Goal: Task Accomplishment & Management: Manage account settings

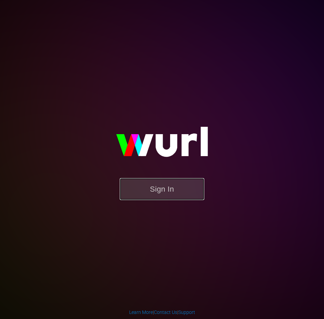
click at [195, 188] on button "Sign In" at bounding box center [162, 189] width 84 height 22
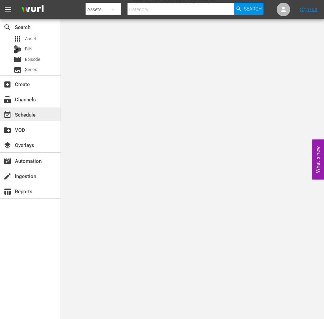
click at [32, 117] on div "event_available Schedule" at bounding box center [19, 113] width 38 height 6
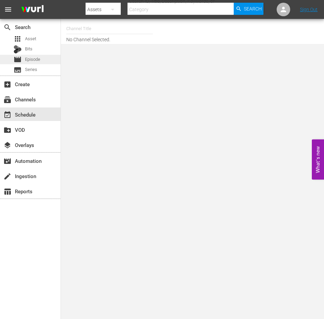
click at [38, 63] on span "Episode" at bounding box center [32, 59] width 15 height 7
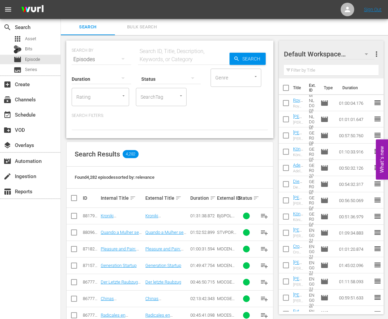
click at [323, 56] on span "more_vert" at bounding box center [376, 54] width 8 height 8
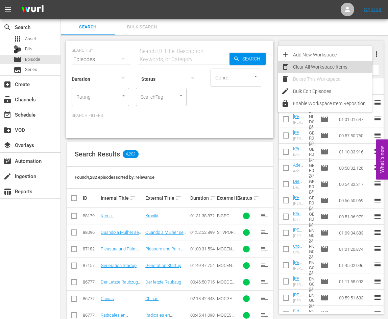
click at [323, 65] on div "Clear All Workspace Items" at bounding box center [332, 67] width 79 height 12
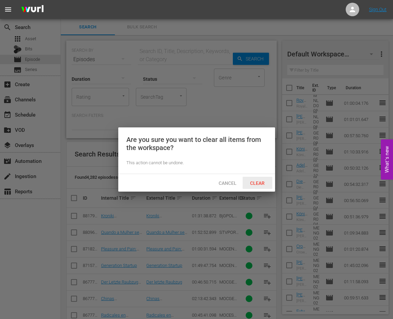
click at [258, 180] on span "Clear" at bounding box center [257, 182] width 25 height 5
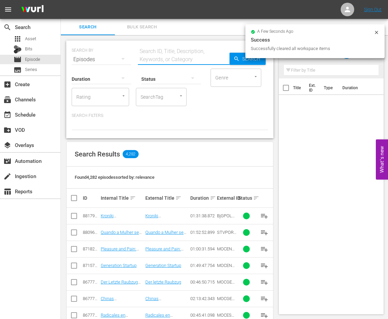
click at [173, 58] on input "text" at bounding box center [184, 59] width 92 height 16
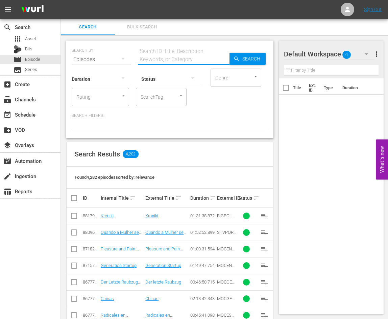
type input "FAMESP"
click at [247, 60] on span "Search" at bounding box center [253, 59] width 26 height 12
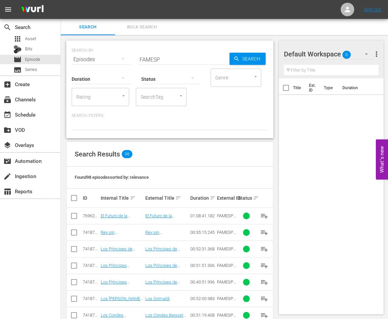
click at [74, 196] on input "checkbox" at bounding box center [77, 198] width 14 height 8
checkbox input "true"
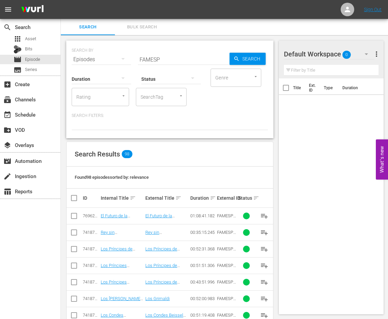
checkbox input "true"
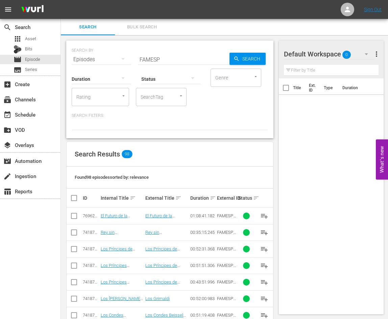
checkbox input "true"
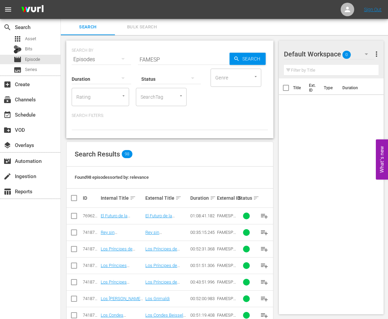
checkbox input "true"
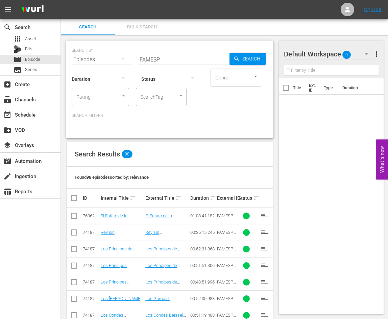
checkbox input "true"
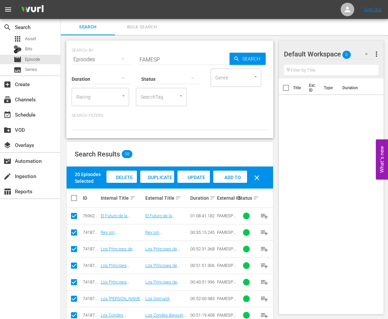
click at [74, 197] on input "checkbox" at bounding box center [77, 198] width 14 height 8
checkbox input "true"
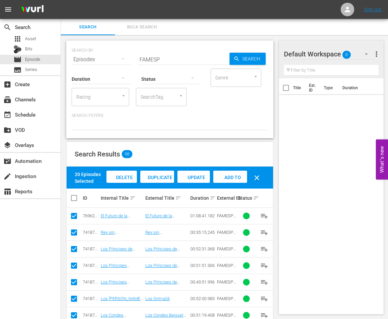
checkbox input "true"
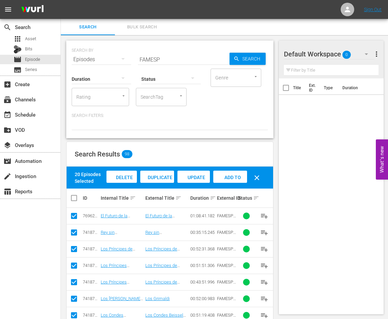
checkbox input "true"
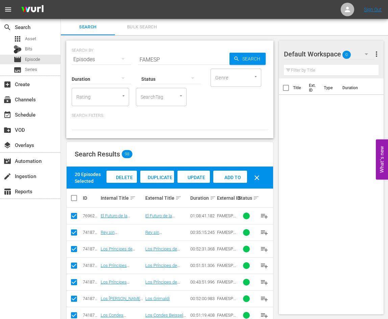
checkbox input "true"
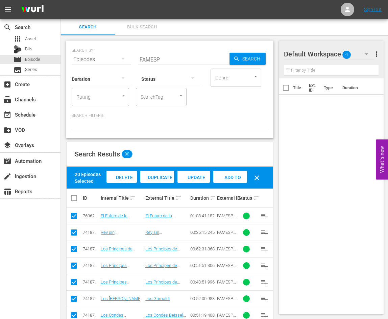
checkbox input "true"
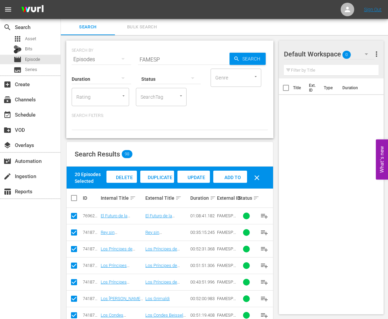
checkbox input "true"
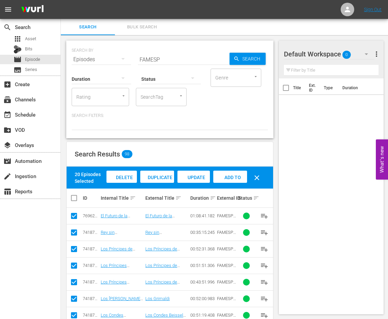
checkbox input "true"
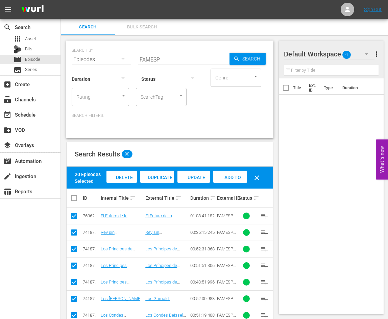
checkbox input "true"
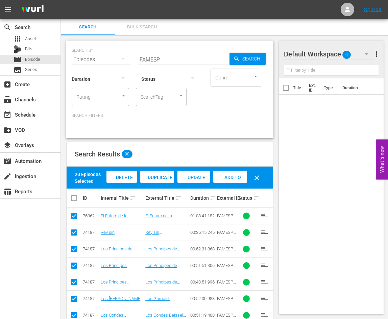
checkbox input "true"
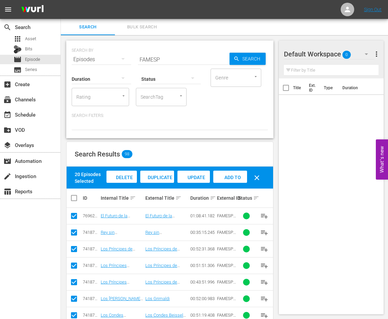
checkbox input "true"
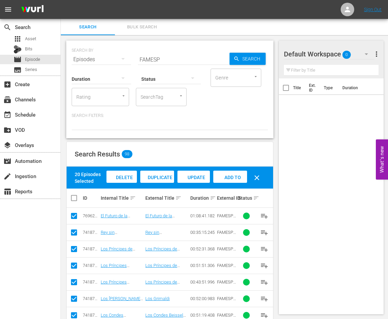
checkbox input "true"
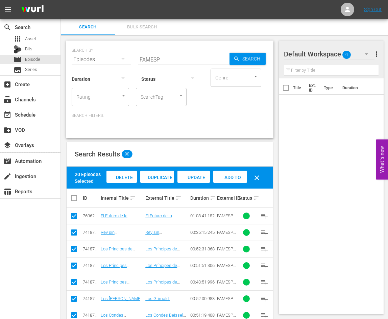
checkbox input "true"
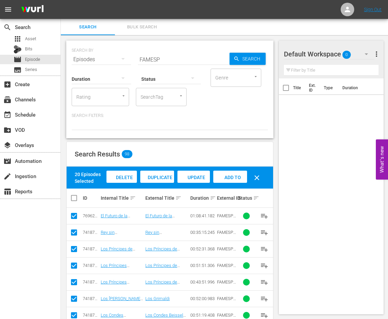
checkbox input "true"
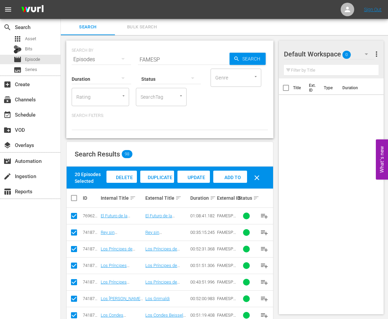
checkbox input "true"
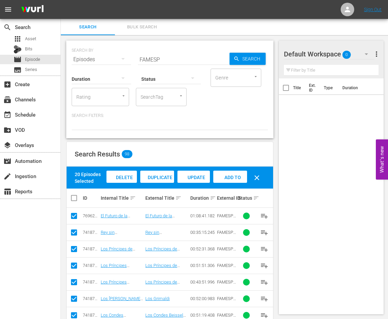
checkbox input "true"
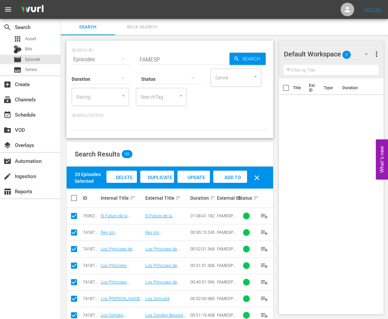
checkbox input "true"
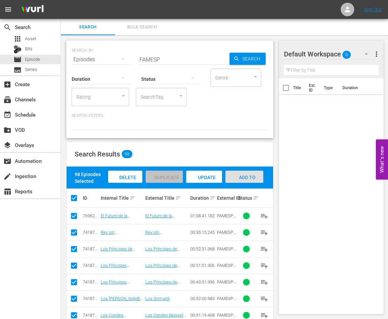
click at [231, 178] on div "Add to Workspace" at bounding box center [244, 183] width 38 height 25
click at [254, 178] on span "Add to Workspace" at bounding box center [244, 184] width 33 height 18
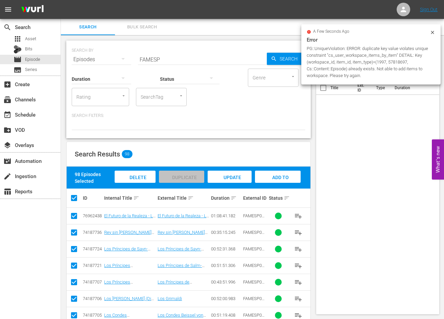
click at [323, 31] on icon at bounding box center [431, 32] width 5 height 5
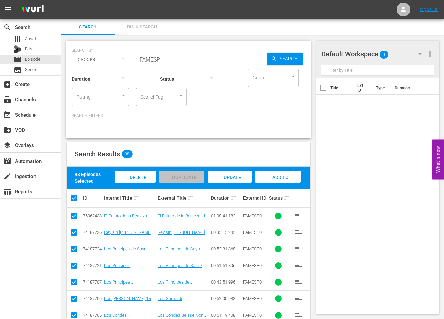
click at [290, 173] on div "Add to Workspace" at bounding box center [278, 183] width 46 height 25
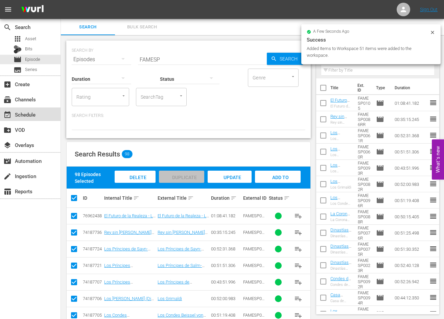
click at [33, 112] on div "event_available Schedule" at bounding box center [19, 113] width 38 height 6
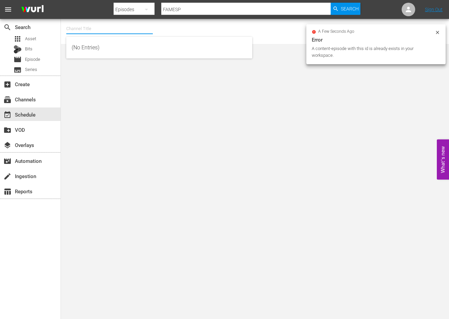
click at [93, 30] on input "text" at bounding box center [109, 29] width 86 height 16
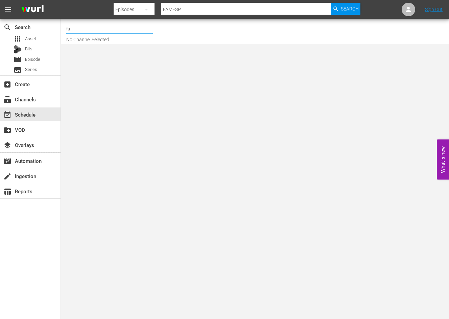
type input "f"
type input "e"
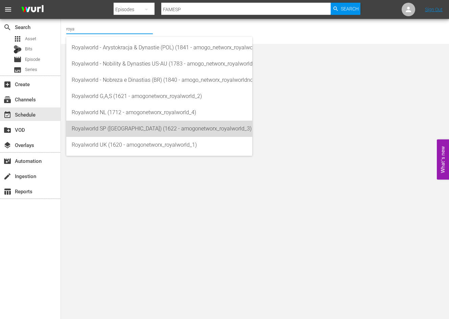
click at [162, 124] on div "Royalworld SP (EU) (1622 - amogonetworx_royalworld_3)" at bounding box center [159, 129] width 175 height 16
type input "Royalworld SP (EU) (1622 - amogonetworx_royalworld_3)"
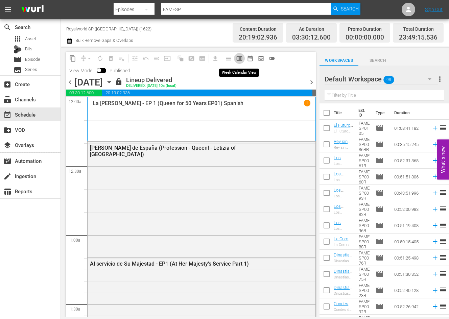
click at [241, 59] on span "calendar_view_week_outlined" at bounding box center [239, 58] width 7 height 7
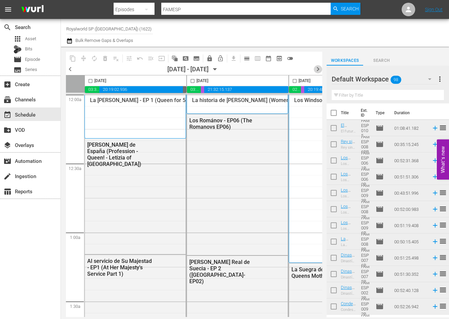
click at [318, 69] on span "chevron_right" at bounding box center [318, 69] width 8 height 8
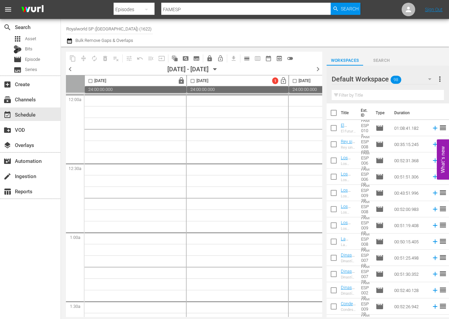
click at [71, 70] on span "chevron_left" at bounding box center [70, 69] width 8 height 8
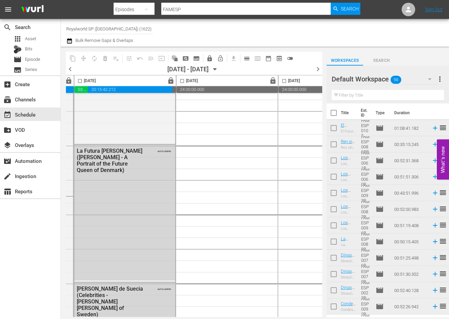
scroll to position [878, 419]
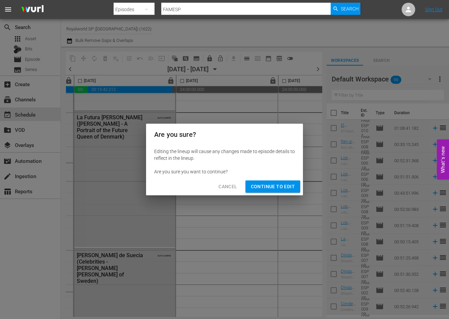
click at [259, 188] on span "Continue to Edit" at bounding box center [273, 186] width 44 height 8
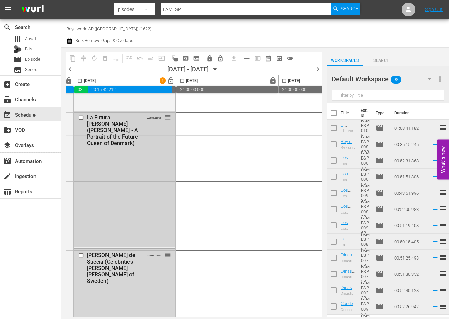
click at [96, 170] on div "La Futura Reina de Dinamarca (Mary Donaldson - A Portrait of the Future Queen o…" at bounding box center [124, 179] width 101 height 136
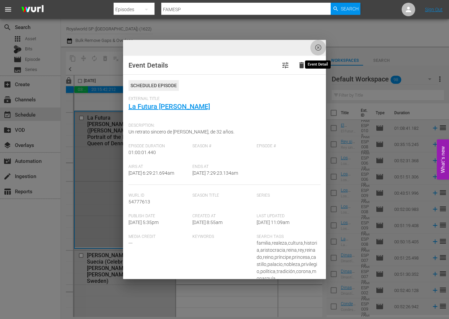
click at [316, 51] on span "highlight_off_icon" at bounding box center [318, 48] width 8 height 8
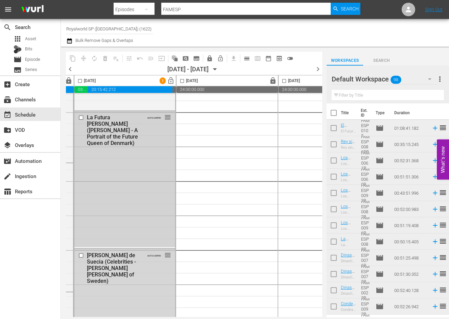
click at [81, 117] on input "checkbox" at bounding box center [81, 118] width 7 height 6
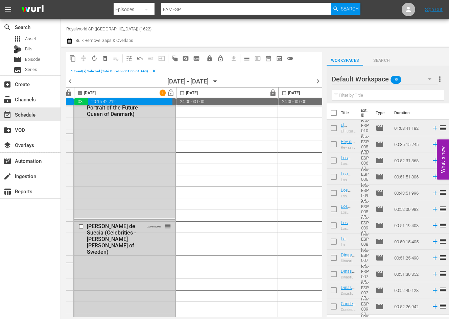
scroll to position [946, 419]
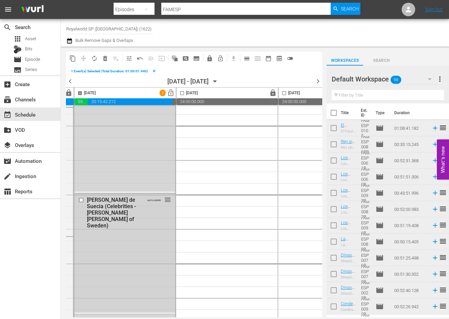
click at [80, 199] on input "checkbox" at bounding box center [81, 200] width 7 height 6
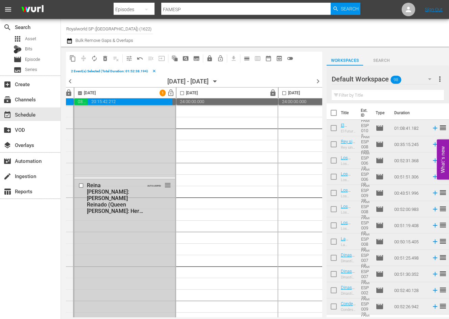
scroll to position [1149, 419]
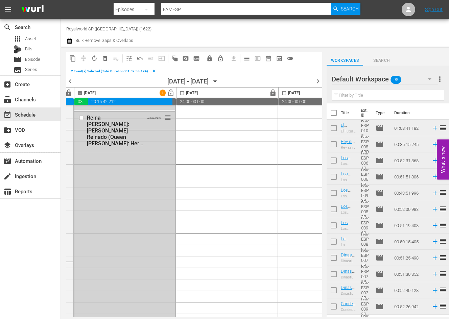
click at [82, 118] on input "checkbox" at bounding box center [81, 118] width 7 height 6
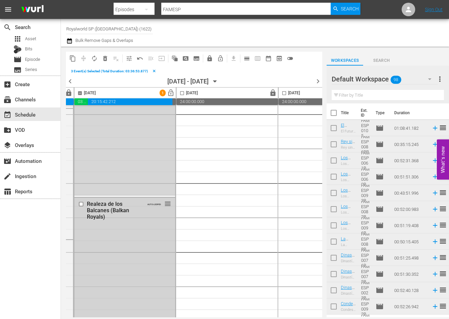
scroll to position [1351, 419]
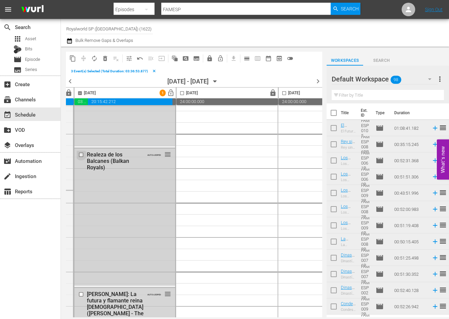
click at [81, 154] on input "checkbox" at bounding box center [81, 155] width 7 height 6
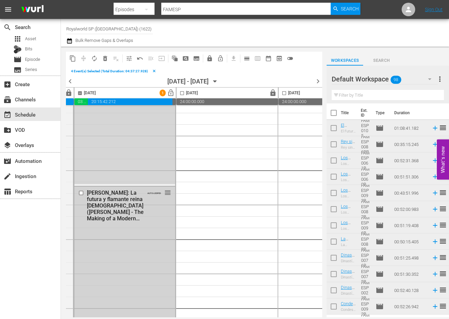
click at [82, 192] on input "checkbox" at bounding box center [81, 193] width 7 height 6
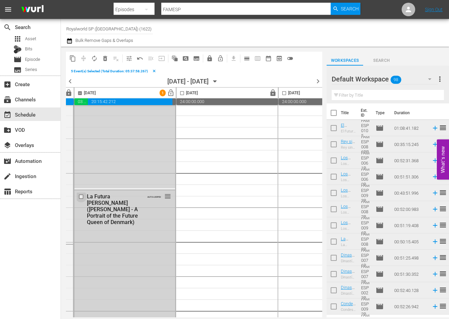
click at [83, 195] on input "checkbox" at bounding box center [81, 197] width 7 height 6
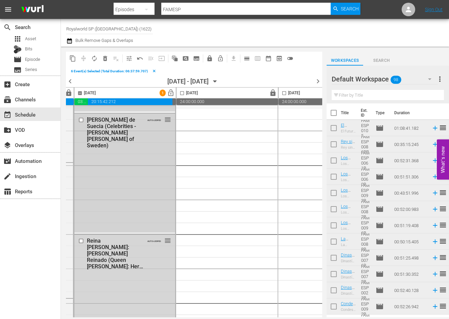
scroll to position [1791, 419]
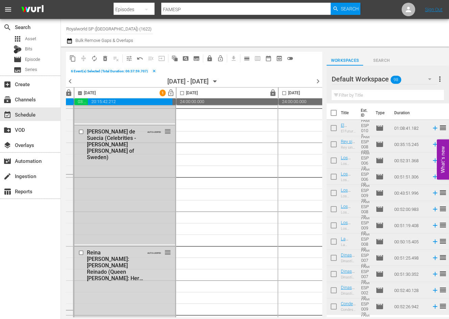
click at [81, 131] on input "checkbox" at bounding box center [81, 132] width 7 height 6
click at [83, 252] on input "checkbox" at bounding box center [81, 253] width 7 height 6
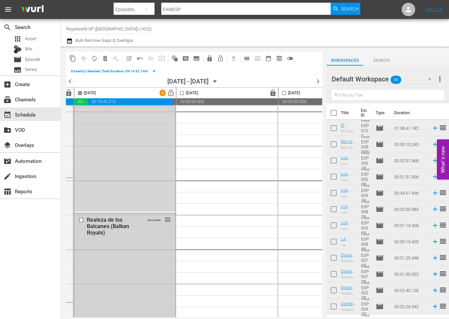
scroll to position [2095, 419]
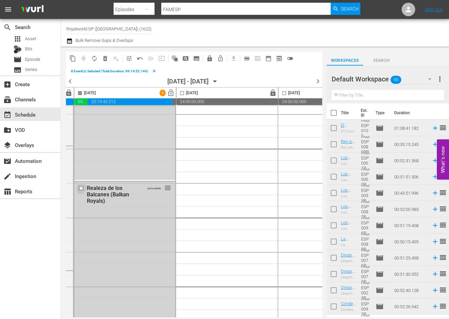
click at [83, 188] on input "checkbox" at bounding box center [81, 188] width 7 height 6
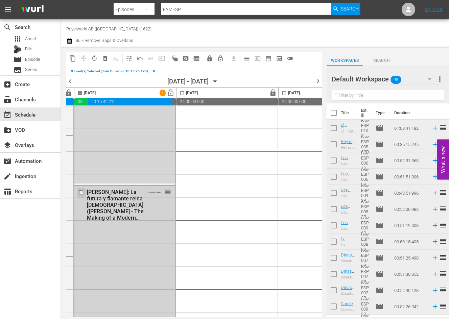
click at [81, 193] on input "checkbox" at bounding box center [81, 192] width 7 height 6
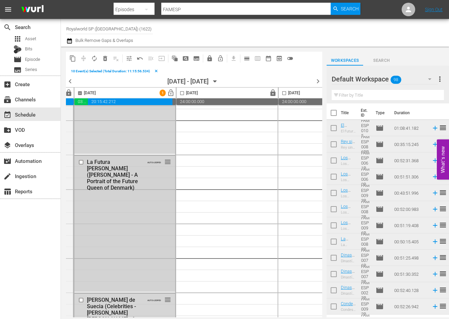
click at [79, 161] on input "checkbox" at bounding box center [81, 162] width 7 height 6
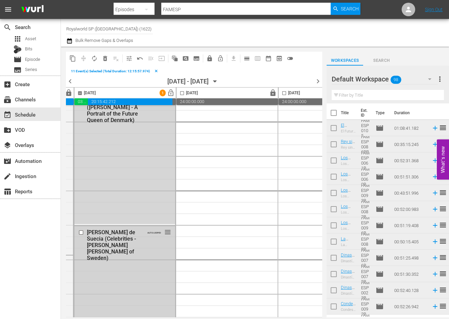
click at [80, 232] on input "checkbox" at bounding box center [81, 233] width 7 height 6
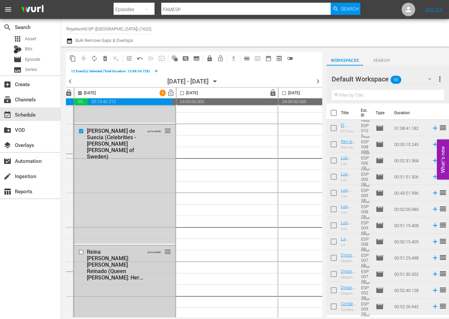
click at [81, 253] on input "checkbox" at bounding box center [81, 252] width 7 height 6
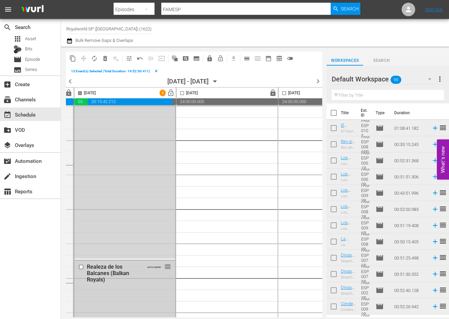
scroll to position [2838, 419]
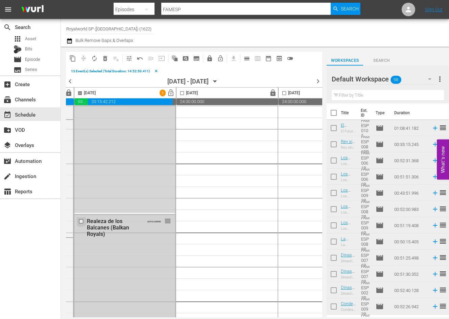
click at [82, 220] on input "checkbox" at bounding box center [81, 221] width 7 height 6
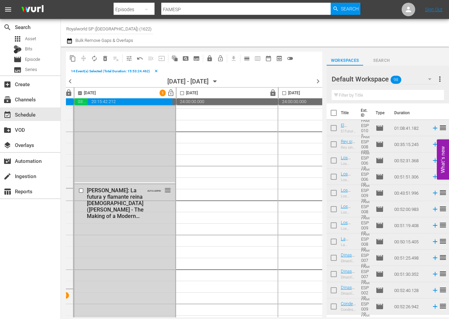
scroll to position [3041, 419]
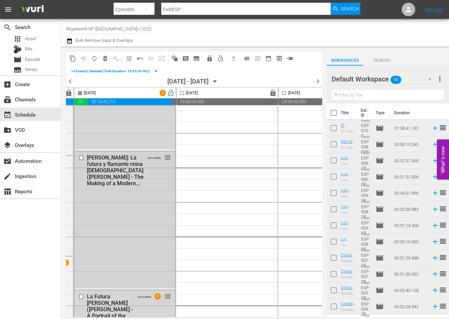
click at [81, 158] on input "checkbox" at bounding box center [81, 158] width 7 height 6
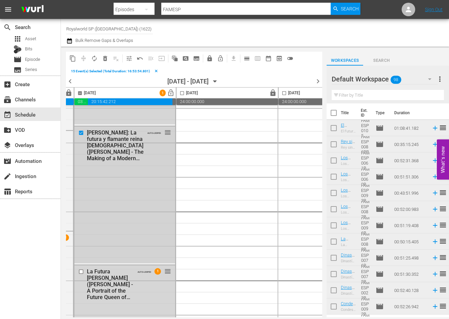
scroll to position [3089, 419]
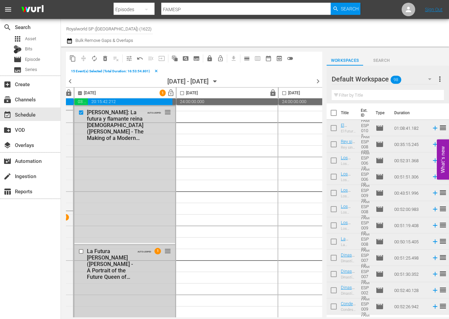
click at [82, 249] on input "checkbox" at bounding box center [81, 252] width 7 height 6
click at [107, 59] on span "delete_forever_outlined" at bounding box center [105, 58] width 7 height 7
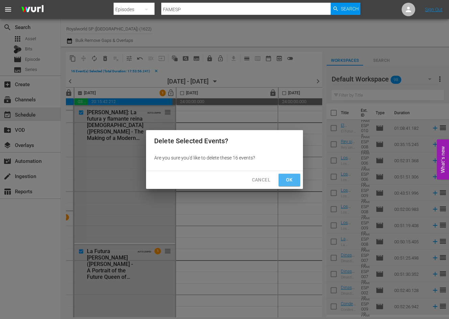
click at [284, 183] on span "Ok" at bounding box center [289, 180] width 11 height 8
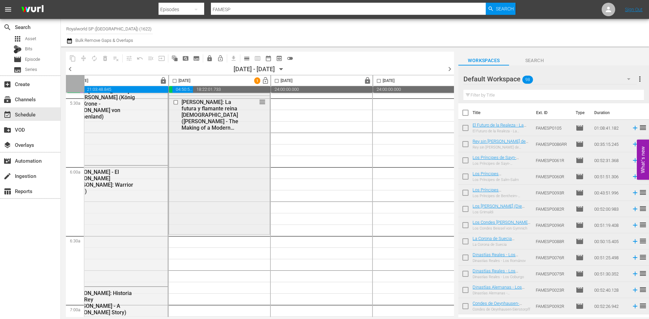
scroll to position [758, 324]
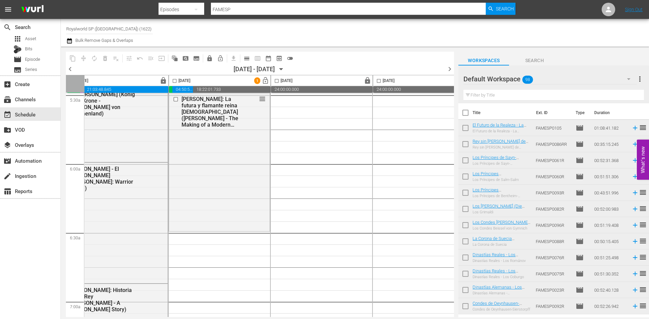
click at [323, 98] on input "text" at bounding box center [553, 95] width 180 height 11
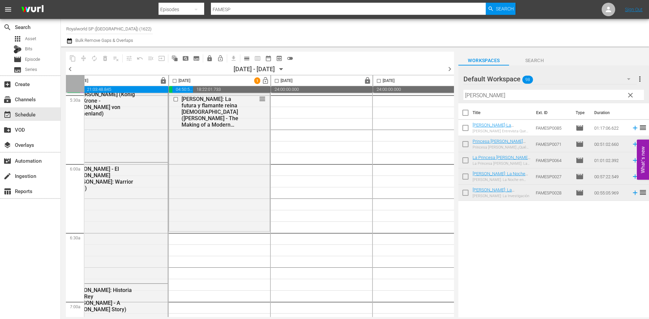
click at [323, 240] on div "Title Ext. ID Type Duration Diana-La Entrevista Que Sacudio Al Mundo-Diana-The …" at bounding box center [553, 210] width 191 height 215
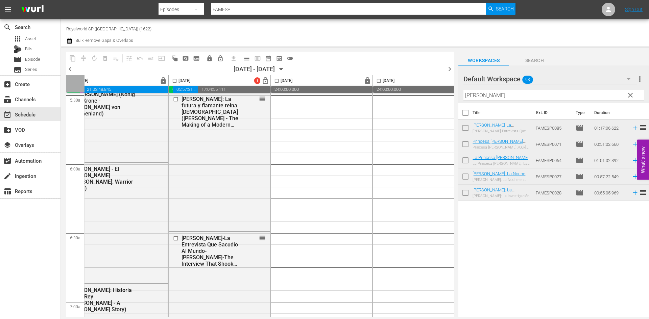
click at [323, 95] on input "diana" at bounding box center [553, 95] width 180 height 11
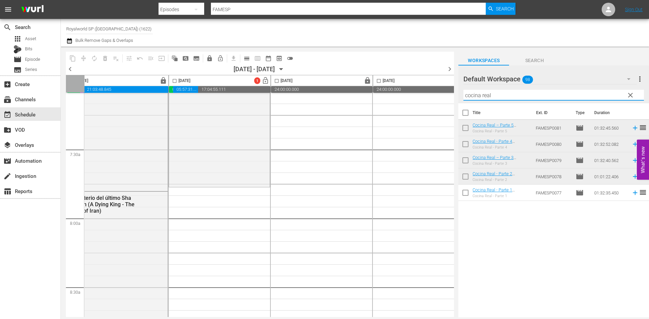
scroll to position [994, 324]
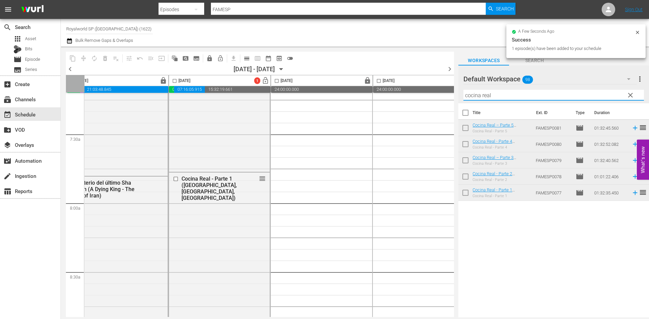
click at [323, 94] on input "cocina real" at bounding box center [553, 95] width 180 height 11
drag, startPoint x: 499, startPoint y: 94, endPoint x: 442, endPoint y: 94, distance: 57.1
click at [323, 94] on div "content_copy compress autorenew_outlined delete_forever_outlined playlist_remov…" at bounding box center [355, 182] width 588 height 271
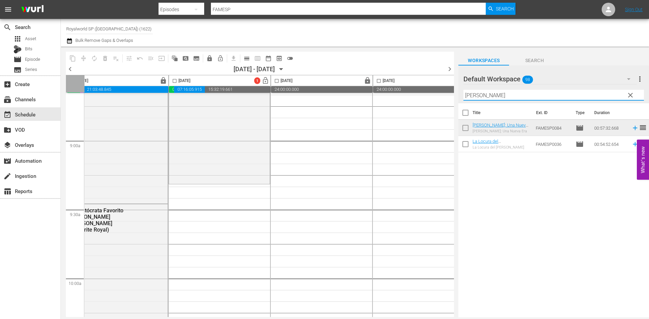
scroll to position [1197, 324]
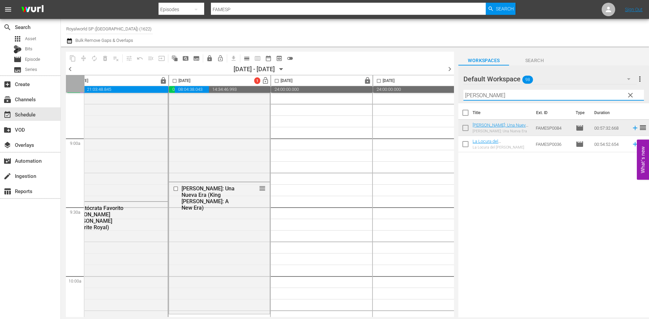
drag, startPoint x: 510, startPoint y: 96, endPoint x: 414, endPoint y: 95, distance: 96.0
click at [323, 95] on div "content_copy compress autorenew_outlined delete_forever_outlined playlist_remov…" at bounding box center [355, 182] width 588 height 271
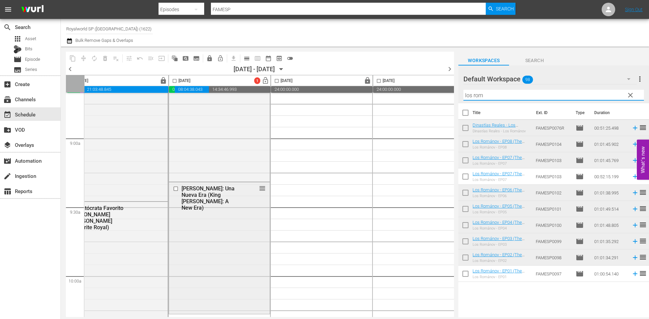
scroll to position [1399, 324]
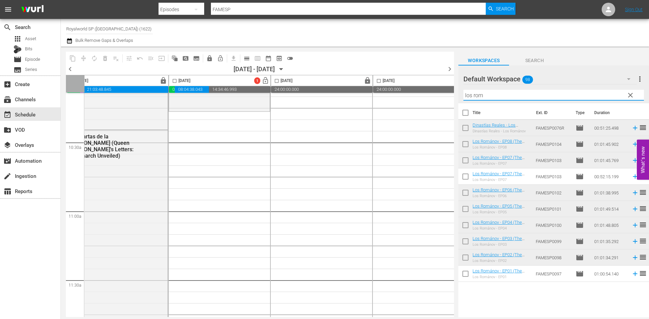
type input "los rom"
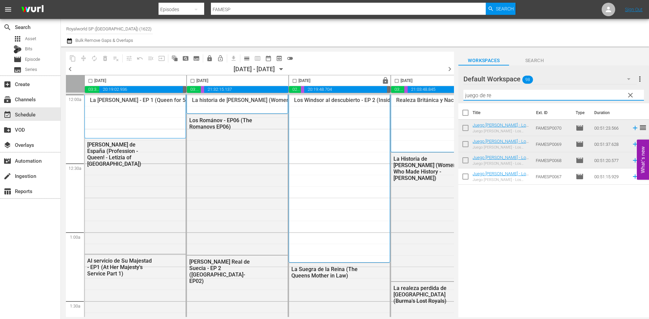
scroll to position [1771, 324]
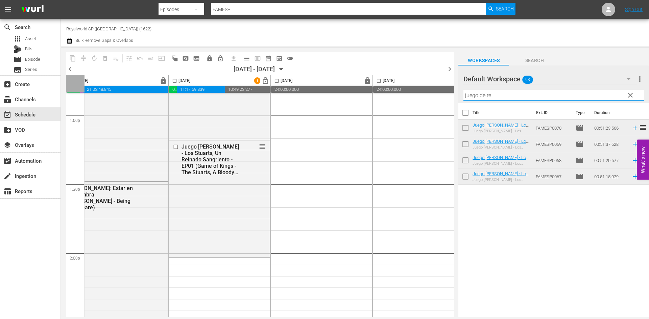
click at [405, 93] on div "content_copy compress autorenew_outlined delete_forever_outlined playlist_remov…" at bounding box center [355, 182] width 588 height 271
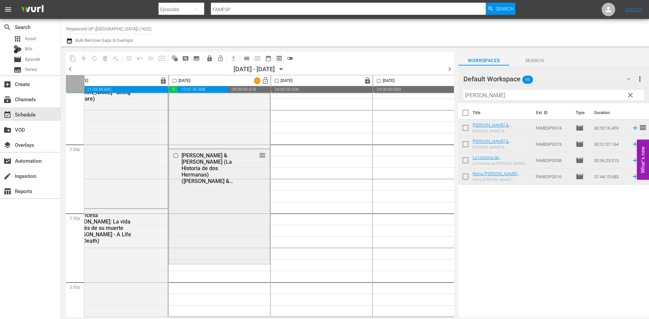
scroll to position [1940, 324]
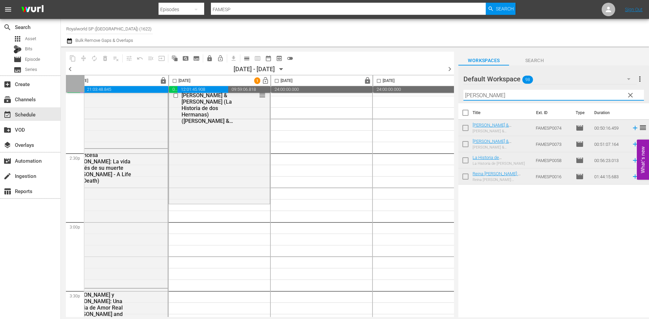
drag, startPoint x: 525, startPoint y: 93, endPoint x: 421, endPoint y: 96, distance: 104.8
click at [421, 96] on div "content_copy compress autorenew_outlined delete_forever_outlined playlist_remov…" at bounding box center [355, 182] width 588 height 271
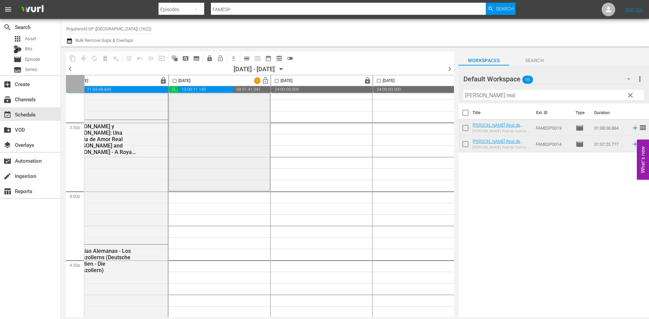
scroll to position [2109, 324]
drag, startPoint x: 492, startPoint y: 96, endPoint x: 449, endPoint y: 91, distance: 43.2
click at [449, 91] on div "content_copy compress autorenew_outlined delete_forever_outlined playlist_remov…" at bounding box center [355, 182] width 588 height 271
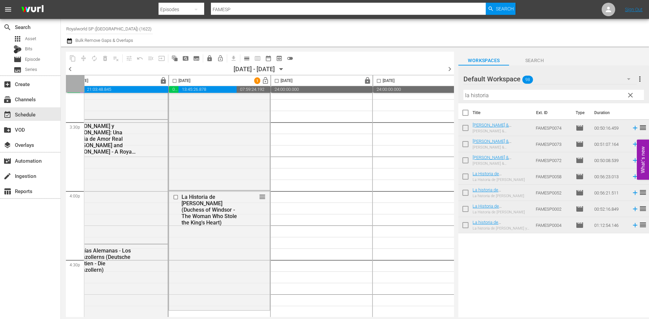
drag, startPoint x: 503, startPoint y: 98, endPoint x: 418, endPoint y: 98, distance: 85.8
click at [418, 98] on div "content_copy compress autorenew_outlined delete_forever_outlined playlist_remov…" at bounding box center [355, 182] width 588 height 271
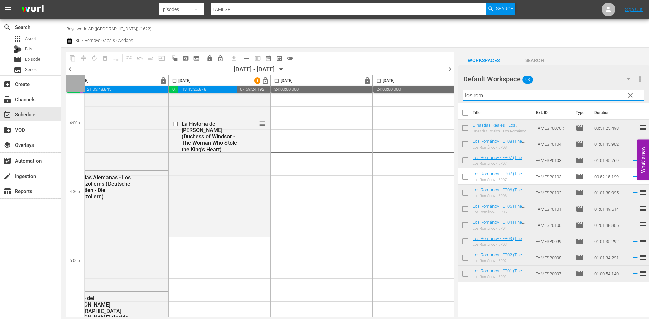
scroll to position [2244, 324]
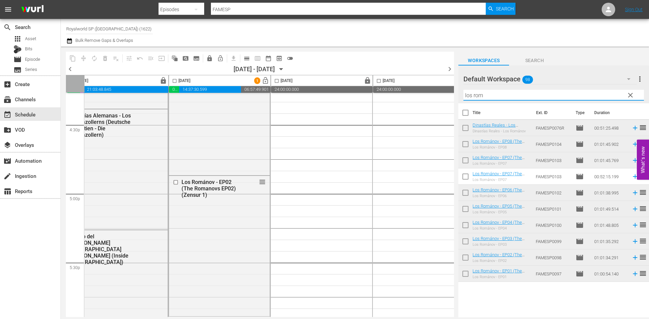
drag, startPoint x: 500, startPoint y: 95, endPoint x: 447, endPoint y: 94, distance: 53.1
click at [447, 94] on div "content_copy compress autorenew_outlined delete_forever_outlined playlist_remov…" at bounding box center [355, 182] width 588 height 271
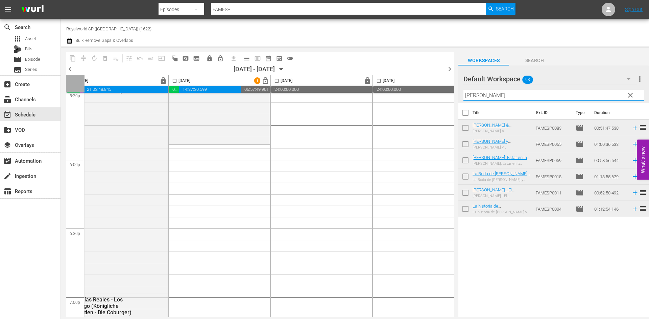
scroll to position [2413, 324]
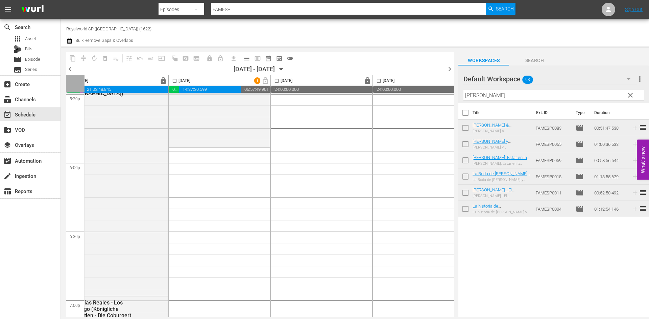
click at [498, 97] on input "harry" at bounding box center [553, 95] width 180 height 11
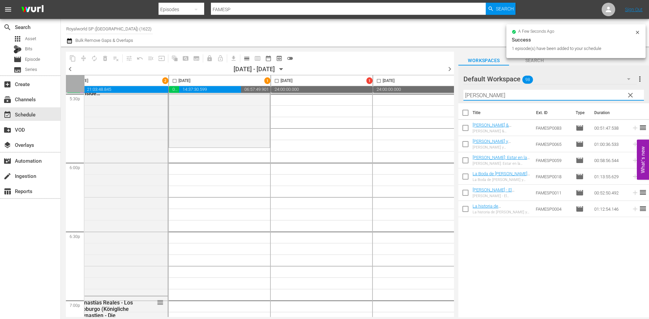
click at [498, 97] on input "harry" at bounding box center [553, 95] width 180 height 11
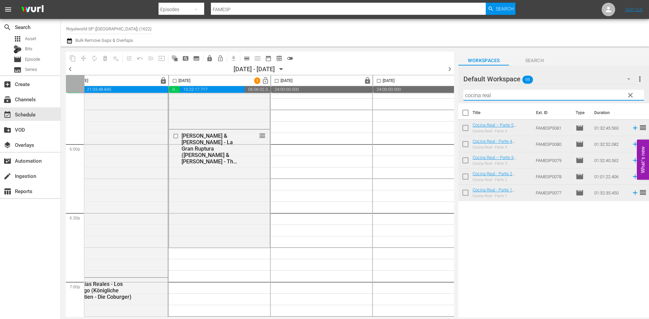
scroll to position [2447, 324]
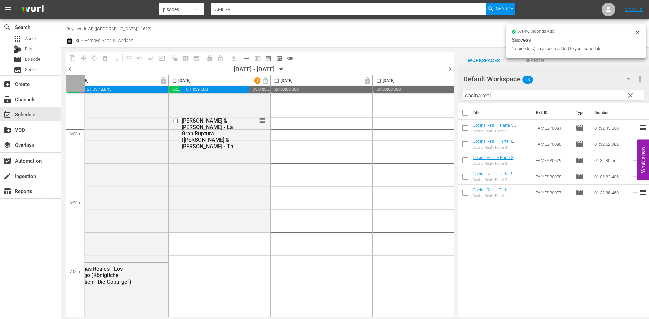
click at [492, 93] on input "cocina real" at bounding box center [553, 95] width 180 height 11
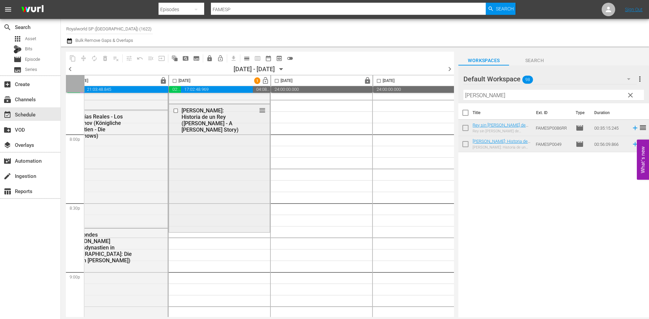
scroll to position [2751, 324]
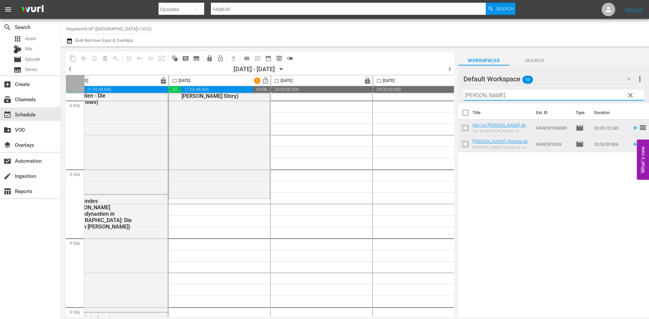
drag, startPoint x: 472, startPoint y: 94, endPoint x: 452, endPoint y: 94, distance: 19.9
click at [452, 94] on div "content_copy compress autorenew_outlined delete_forever_outlined playlist_remov…" at bounding box center [355, 182] width 588 height 271
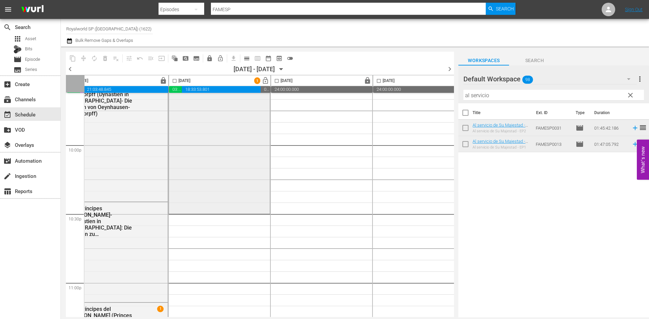
scroll to position [3021, 324]
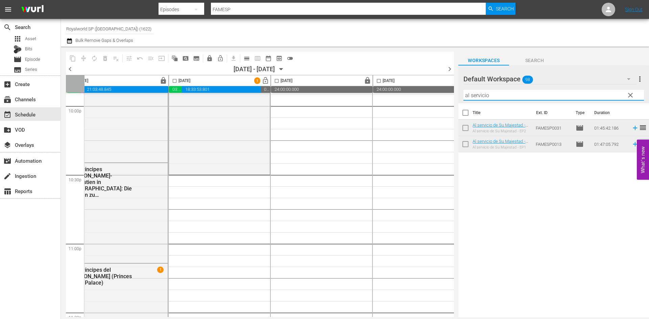
drag, startPoint x: 505, startPoint y: 93, endPoint x: 425, endPoint y: 99, distance: 80.3
click at [425, 93] on div "content_copy compress autorenew_outlined delete_forever_outlined playlist_remov…" at bounding box center [355, 182] width 588 height 271
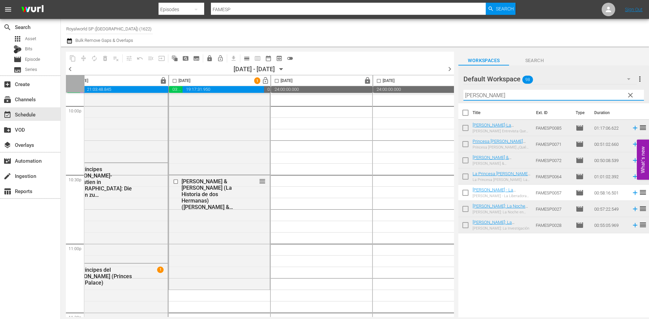
drag, startPoint x: 474, startPoint y: 95, endPoint x: 442, endPoint y: 95, distance: 32.4
click at [442, 95] on div "content_copy compress autorenew_outlined delete_forever_outlined playlist_remov…" at bounding box center [355, 182] width 588 height 271
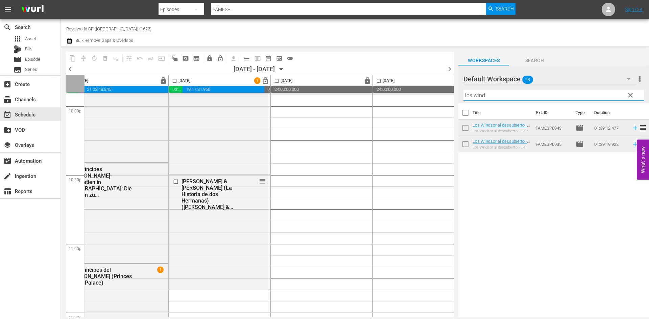
type input "los wind"
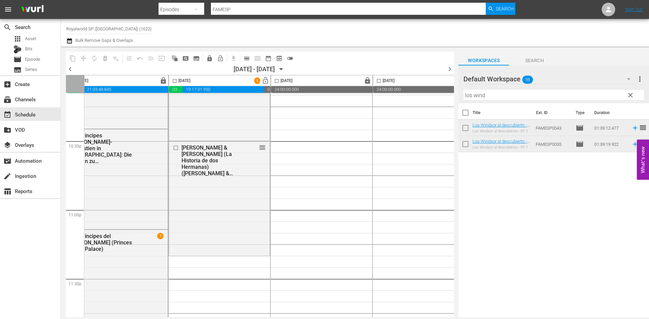
scroll to position [3088, 324]
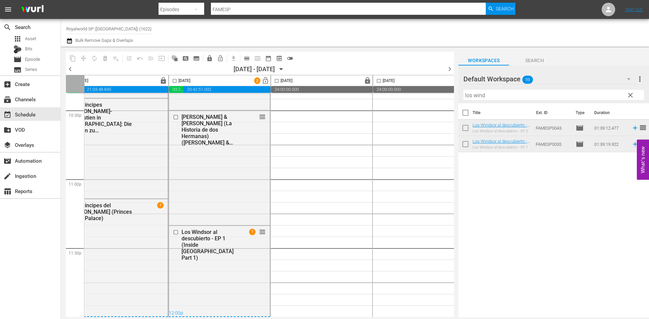
click at [176, 79] on input "checkbox" at bounding box center [175, 82] width 8 height 8
click at [82, 56] on span "compress" at bounding box center [83, 58] width 7 height 7
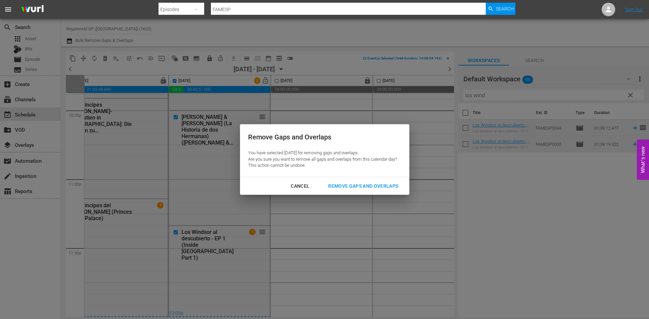
click at [376, 184] on div "Remove Gaps and Overlaps" at bounding box center [363, 186] width 81 height 8
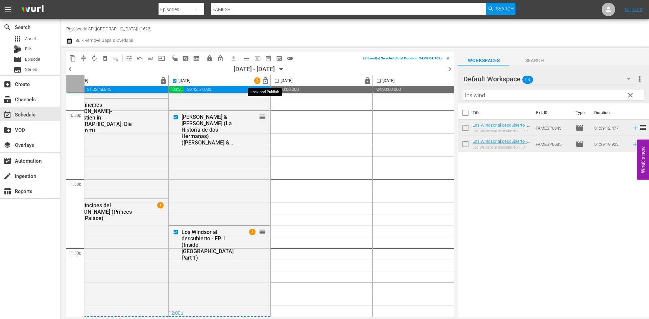
checkbox input "false"
click at [265, 79] on span "lock_open" at bounding box center [266, 81] width 8 height 8
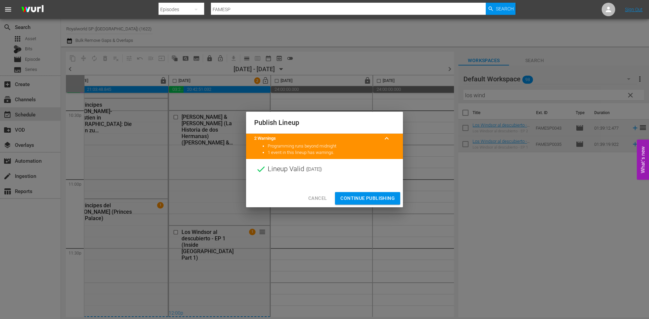
click at [366, 203] on button "Continue Publishing" at bounding box center [367, 198] width 65 height 13
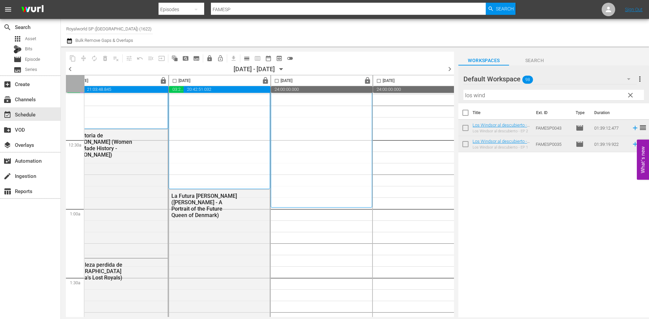
scroll to position [0, 324]
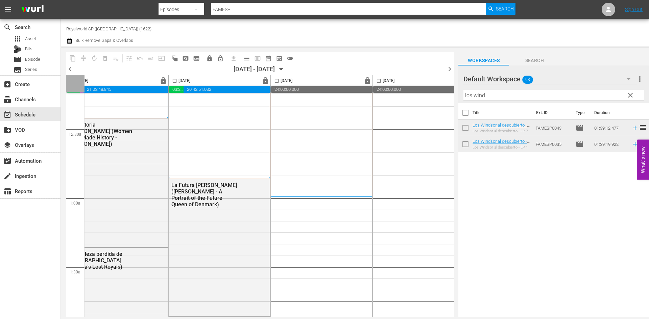
scroll to position [0, 324]
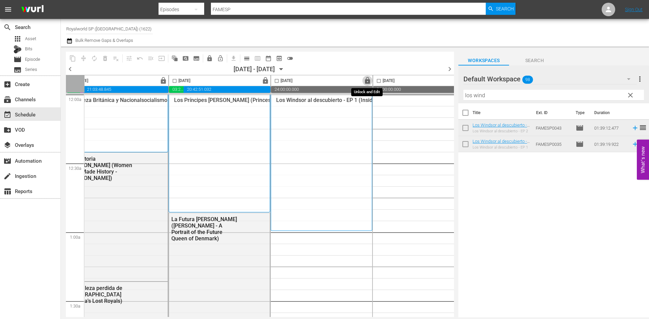
click at [369, 81] on span "lock" at bounding box center [368, 81] width 8 height 8
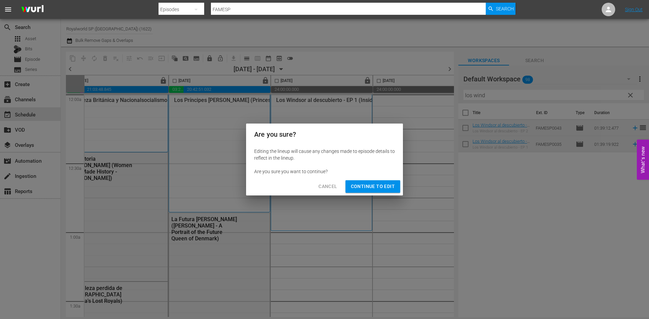
click at [383, 182] on span "Continue to Edit" at bounding box center [373, 186] width 44 height 8
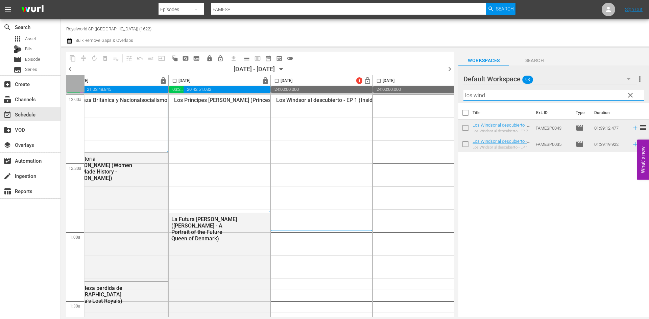
drag, startPoint x: 505, startPoint y: 93, endPoint x: 496, endPoint y: 96, distance: 9.5
click at [424, 96] on div "content_copy compress autorenew_outlined delete_forever_outlined playlist_remov…" at bounding box center [355, 182] width 588 height 271
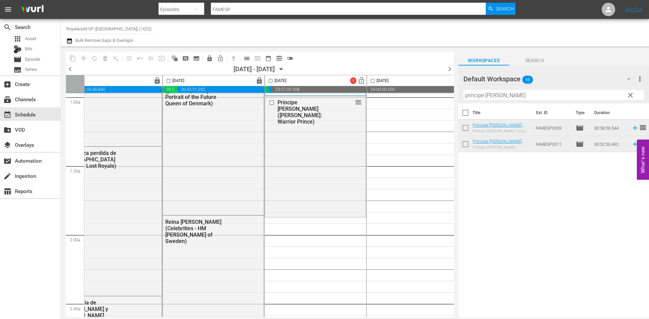
scroll to position [169, 330]
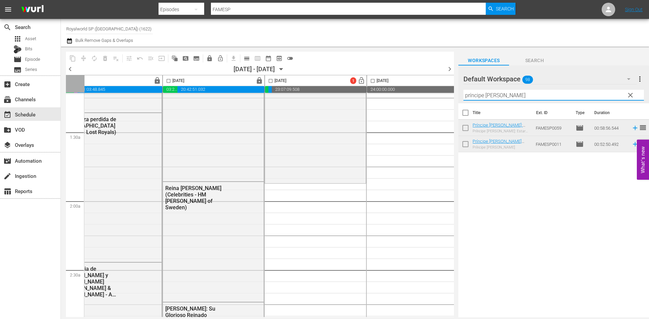
drag, startPoint x: 522, startPoint y: 98, endPoint x: 417, endPoint y: 103, distance: 104.5
click at [418, 101] on div "content_copy compress autorenew_outlined delete_forever_outlined playlist_remov…" at bounding box center [355, 182] width 588 height 271
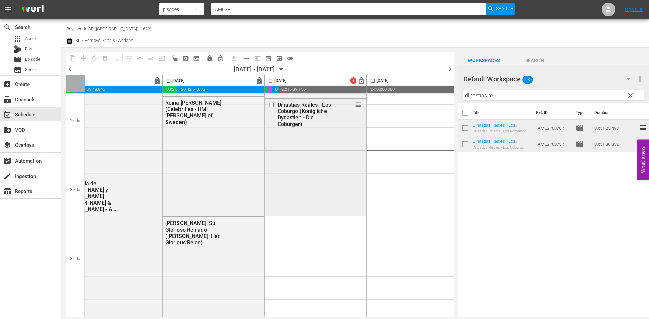
scroll to position [270, 330]
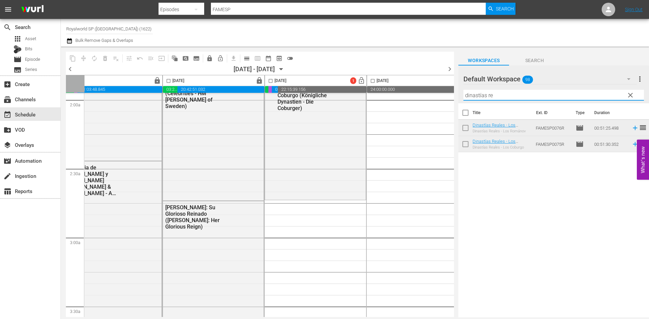
drag, startPoint x: 530, startPoint y: 99, endPoint x: 422, endPoint y: 97, distance: 108.5
click at [422, 97] on div "content_copy compress autorenew_outlined delete_forever_outlined playlist_remov…" at bounding box center [355, 182] width 588 height 271
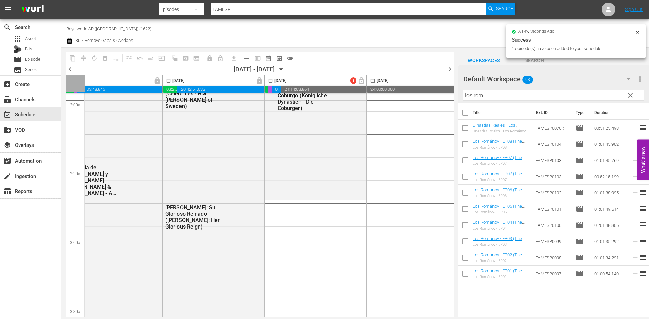
click at [508, 98] on input "los rom" at bounding box center [553, 95] width 180 height 11
click at [508, 97] on input "los rom" at bounding box center [553, 95] width 180 height 11
click at [508, 96] on input "los rom" at bounding box center [553, 95] width 180 height 11
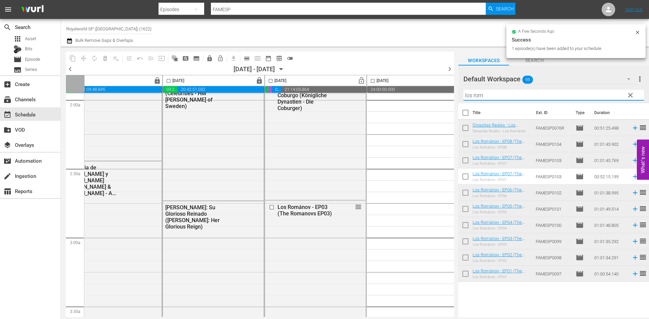
click at [508, 96] on input "los rom" at bounding box center [553, 95] width 180 height 11
click at [503, 94] on input "los rom" at bounding box center [553, 95] width 180 height 11
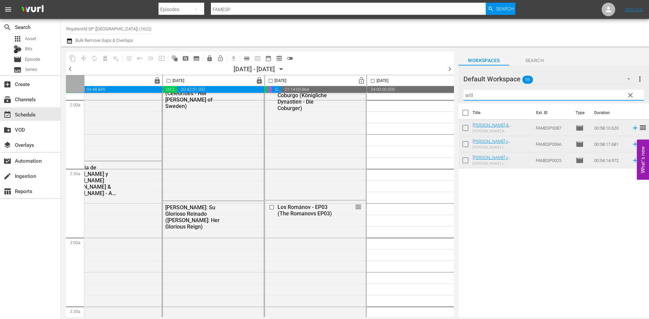
scroll to position [405, 330]
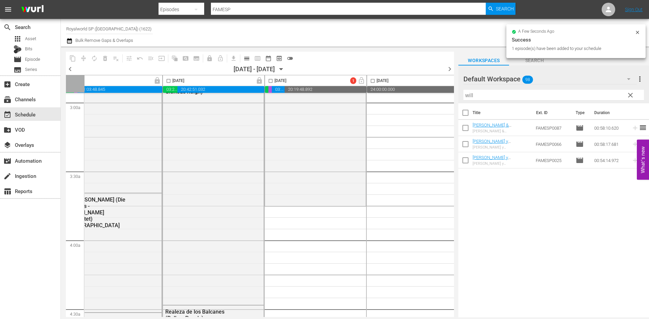
click at [513, 98] on input "will" at bounding box center [553, 95] width 180 height 11
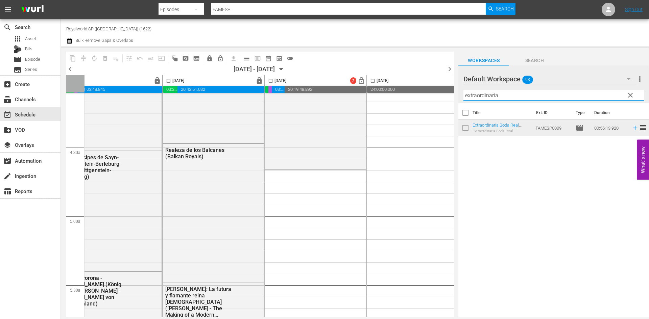
scroll to position [574, 330]
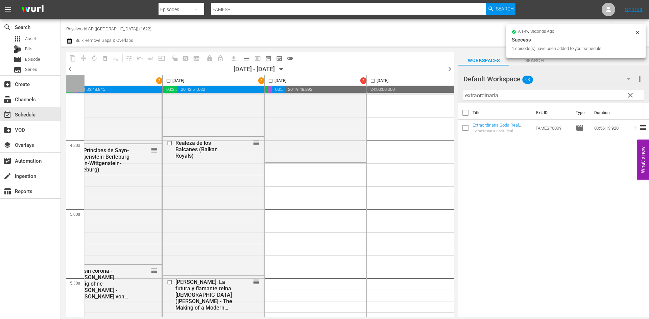
click at [511, 97] on input "extraordinaria" at bounding box center [553, 95] width 180 height 11
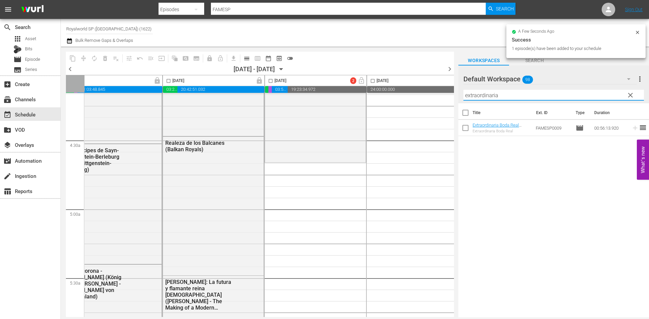
click at [511, 97] on input "extraordinaria" at bounding box center [553, 95] width 180 height 11
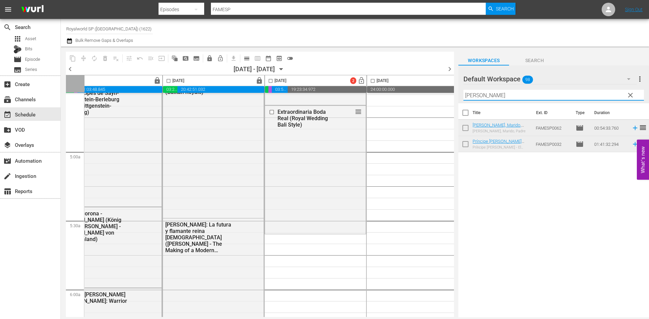
scroll to position [642, 330]
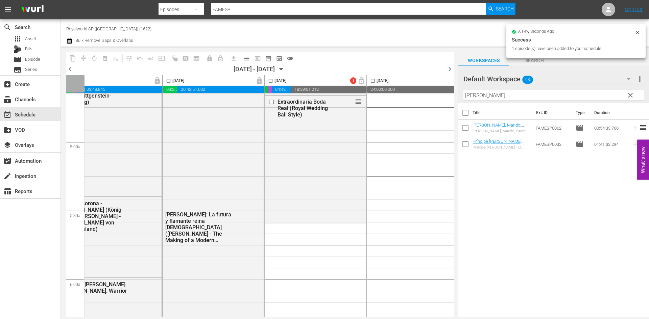
click at [513, 96] on input "felipe" at bounding box center [553, 95] width 180 height 11
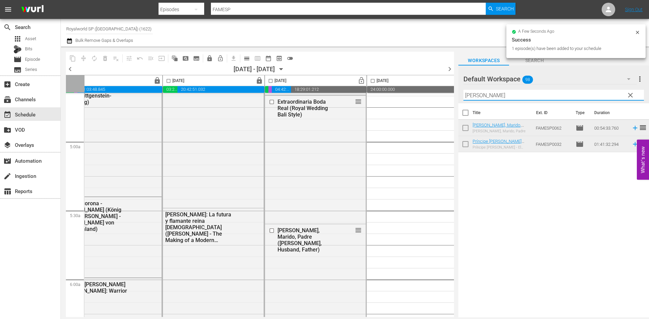
click at [513, 96] on input "felipe" at bounding box center [553, 95] width 180 height 11
click at [512, 96] on input "felipe" at bounding box center [553, 95] width 180 height 11
drag, startPoint x: 512, startPoint y: 96, endPoint x: 453, endPoint y: 101, distance: 59.4
click at [453, 101] on div "content_copy compress autorenew_outlined delete_forever_outlined playlist_remov…" at bounding box center [355, 182] width 588 height 271
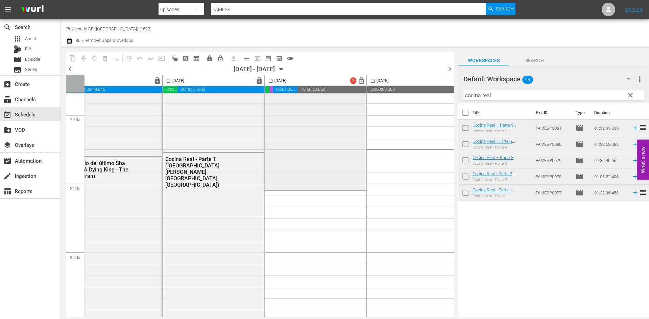
scroll to position [1047, 330]
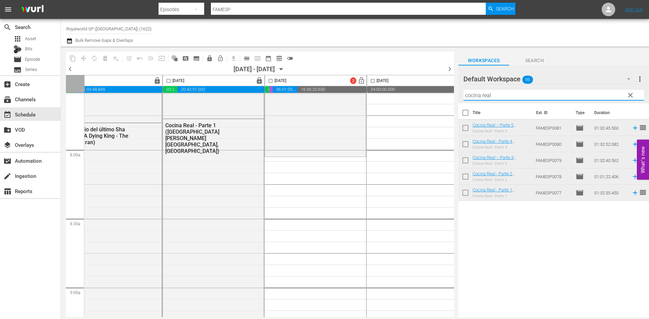
drag, startPoint x: 491, startPoint y: 97, endPoint x: 433, endPoint y: 97, distance: 57.4
click at [433, 97] on div "content_copy compress autorenew_outlined delete_forever_outlined playlist_remov…" at bounding box center [355, 182] width 588 height 271
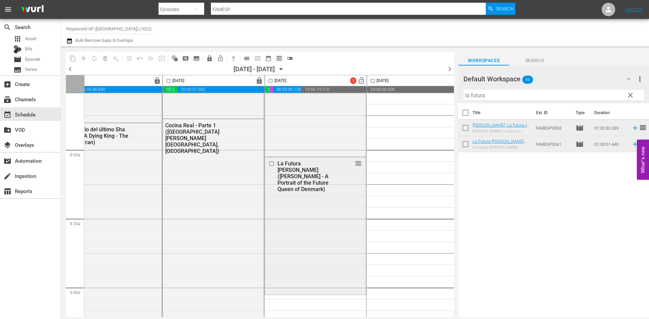
scroll to position [1115, 330]
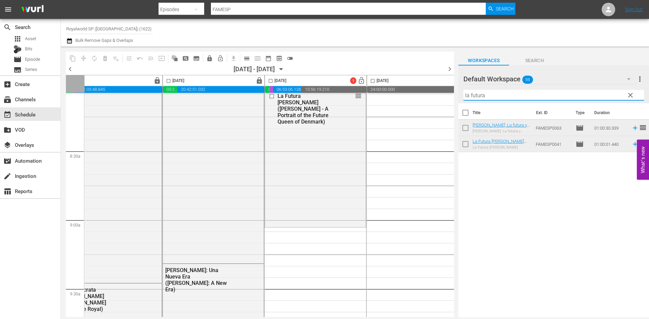
drag, startPoint x: 500, startPoint y: 98, endPoint x: 420, endPoint y: 102, distance: 80.2
click at [420, 102] on div "content_copy compress autorenew_outlined delete_forever_outlined playlist_remov…" at bounding box center [355, 182] width 588 height 271
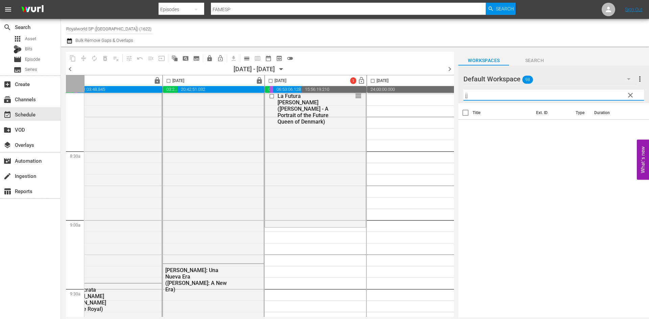
type input "j"
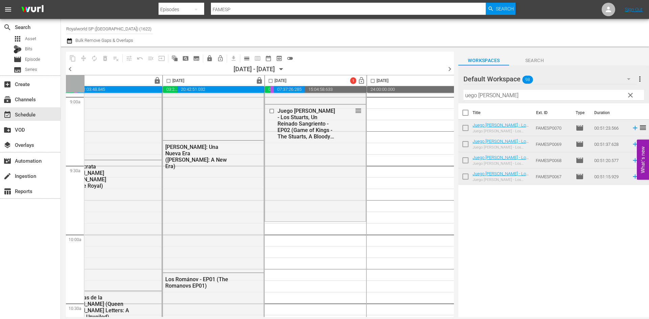
scroll to position [1250, 330]
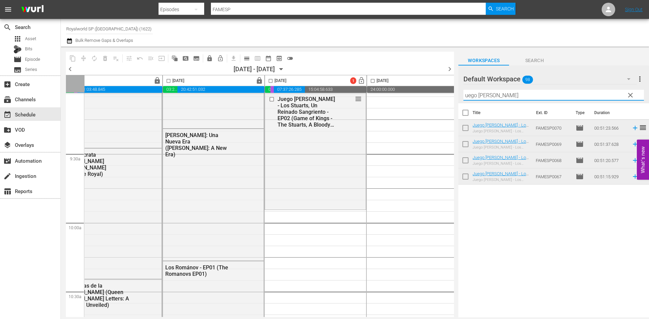
drag, startPoint x: 519, startPoint y: 95, endPoint x: 409, endPoint y: 95, distance: 109.8
click at [409, 95] on div "content_copy compress autorenew_outlined delete_forever_outlined playlist_remov…" at bounding box center [355, 182] width 588 height 271
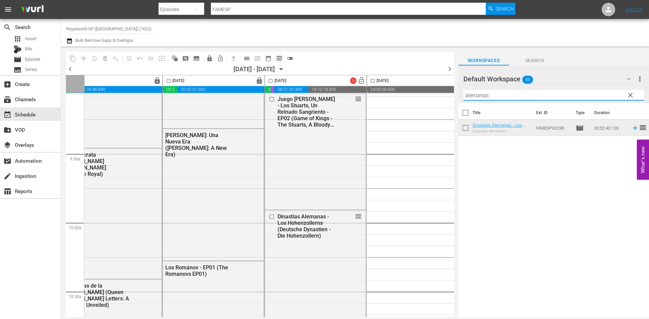
drag, startPoint x: 498, startPoint y: 95, endPoint x: 446, endPoint y: 93, distance: 52.1
click at [446, 93] on div "content_copy compress autorenew_outlined delete_forever_outlined playlist_remov…" at bounding box center [355, 182] width 588 height 271
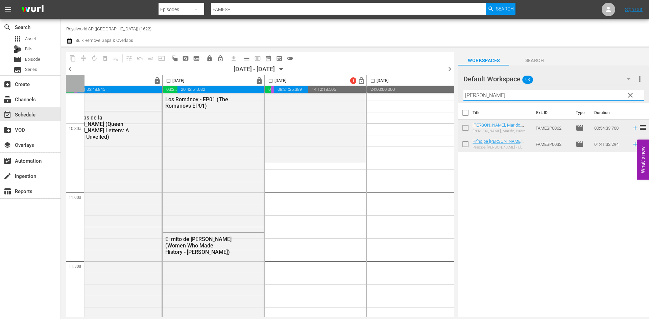
scroll to position [1419, 330]
type input "felipe"
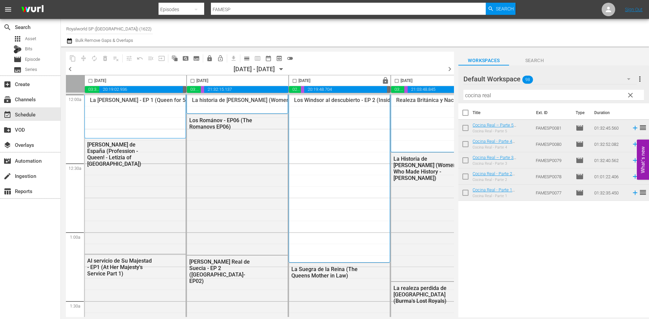
scroll to position [2906, 330]
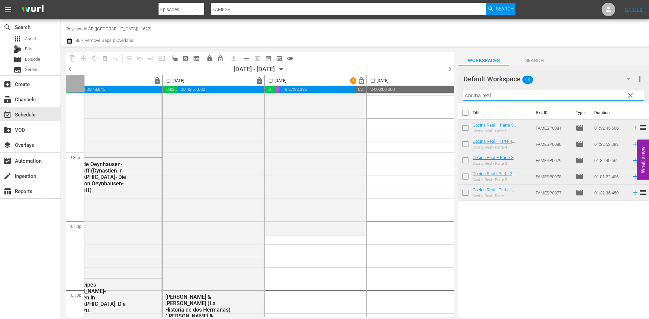
drag, startPoint x: 515, startPoint y: 95, endPoint x: 421, endPoint y: 97, distance: 93.6
click at [422, 96] on div "content_copy compress autorenew_outlined delete_forever_outlined playlist_remov…" at bounding box center [355, 182] width 588 height 271
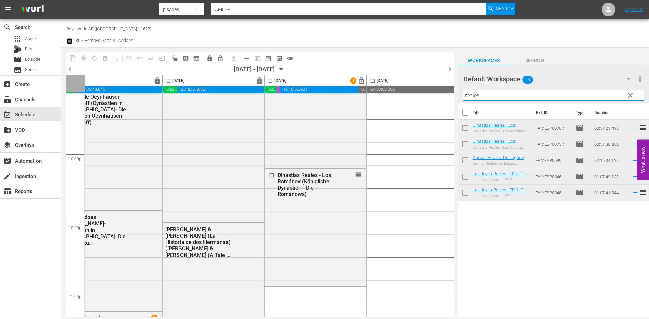
drag, startPoint x: 448, startPoint y: 95, endPoint x: 407, endPoint y: 95, distance: 41.2
click at [407, 95] on div "content_copy compress autorenew_outlined delete_forever_outlined playlist_remov…" at bounding box center [355, 182] width 588 height 271
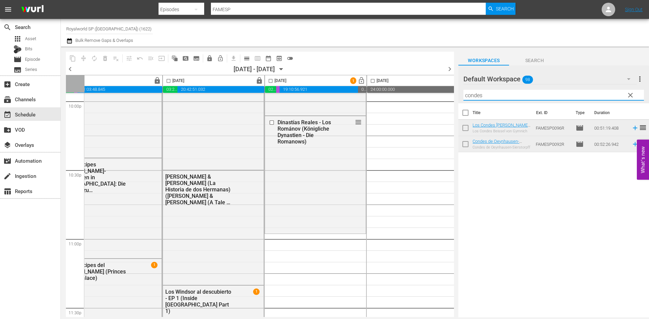
scroll to position [3088, 330]
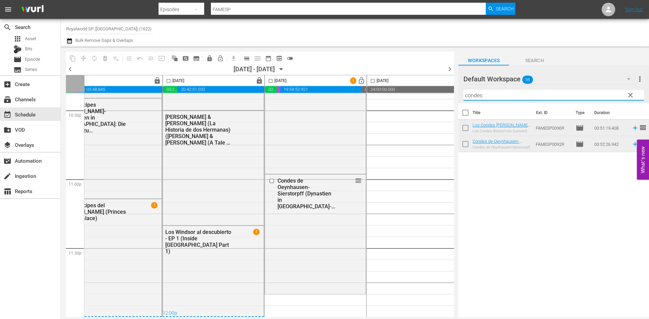
drag, startPoint x: 498, startPoint y: 98, endPoint x: 444, endPoint y: 94, distance: 53.9
click at [444, 94] on div "content_copy compress autorenew_outlined delete_forever_outlined playlist_remov…" at bounding box center [355, 182] width 588 height 271
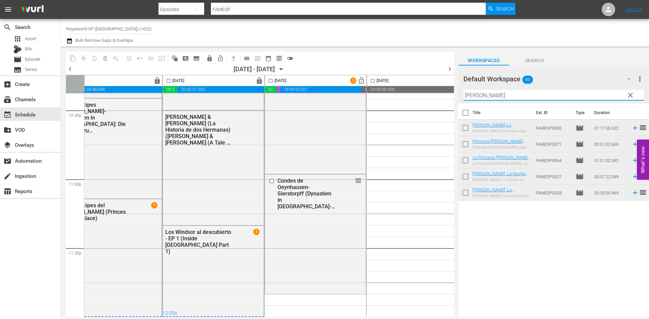
type input "diana"
click at [529, 215] on div "Title Ext. ID Type Duration Diana-La Entrevista Que Sacudio Al Mundo-Diana-The …" at bounding box center [553, 210] width 191 height 215
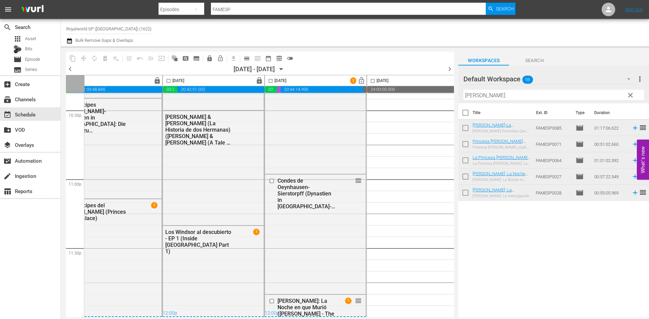
click at [271, 81] on input "checkbox" at bounding box center [271, 82] width 8 height 8
click at [84, 56] on span "compress" at bounding box center [83, 58] width 7 height 7
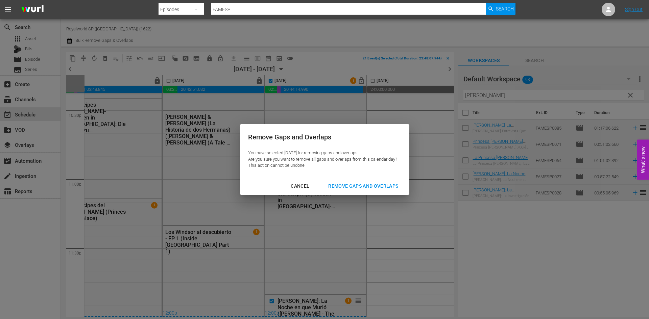
click at [346, 184] on div "Remove Gaps and Overlaps" at bounding box center [363, 186] width 81 height 8
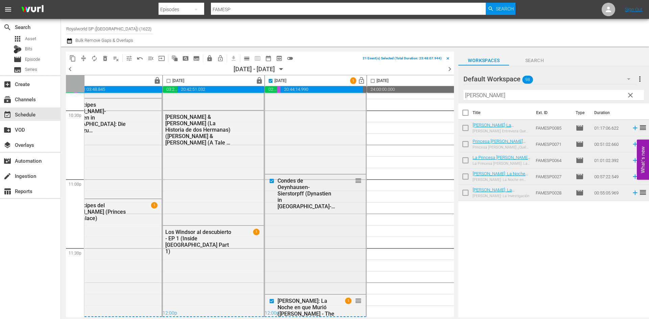
checkbox input "false"
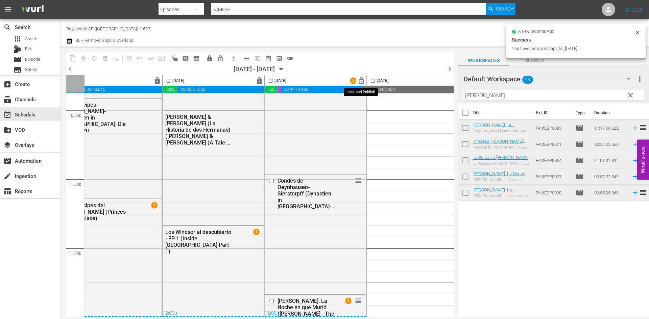
click at [361, 80] on span "lock_open" at bounding box center [361, 81] width 8 height 8
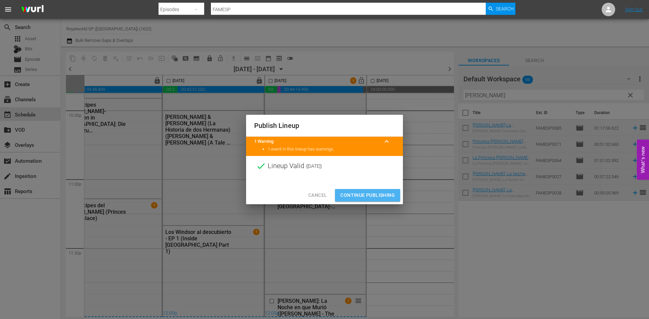
click at [374, 196] on span "Continue Publishing" at bounding box center [367, 195] width 54 height 8
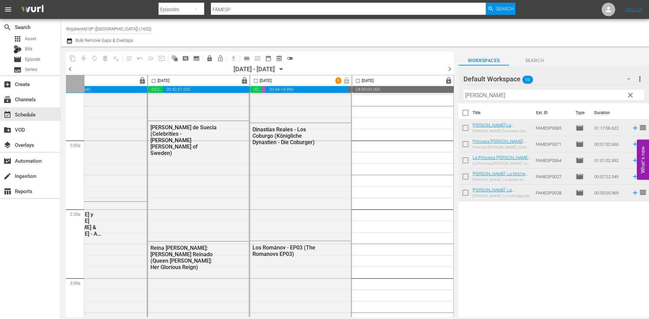
scroll to position [0, 348]
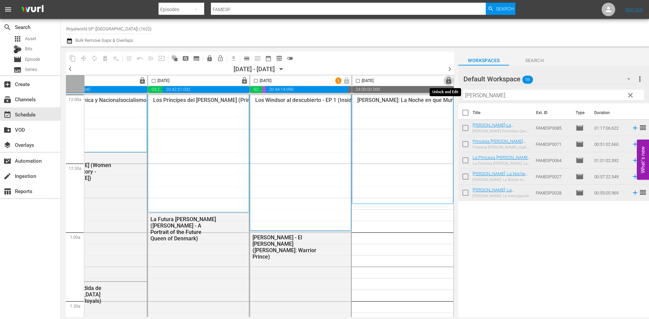
click at [446, 81] on span "lock" at bounding box center [449, 81] width 8 height 8
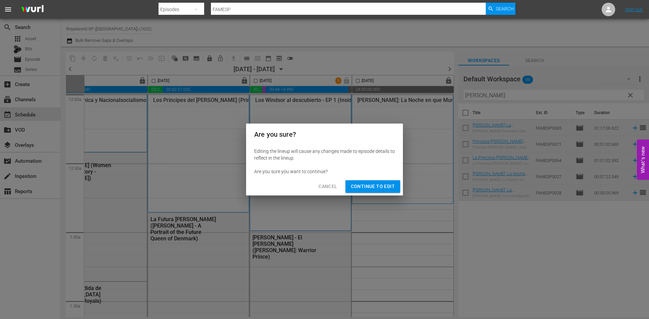
click at [373, 187] on span "Continue to Edit" at bounding box center [373, 186] width 44 height 8
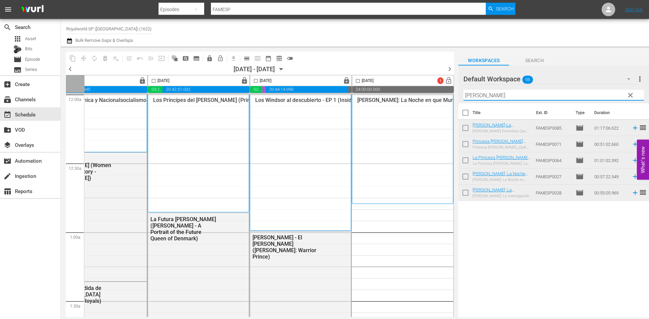
drag, startPoint x: 506, startPoint y: 93, endPoint x: 411, endPoint y: 92, distance: 94.9
click at [411, 92] on div "content_copy compress autorenew_outlined delete_forever_outlined playlist_remov…" at bounding box center [355, 182] width 588 height 271
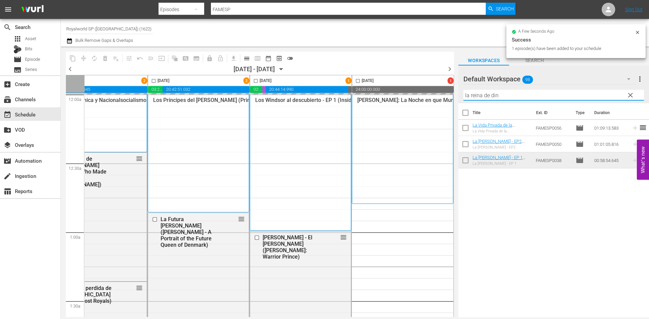
drag, startPoint x: 529, startPoint y: 96, endPoint x: 448, endPoint y: 94, distance: 81.1
click at [448, 94] on div "content_copy compress autorenew_outlined delete_forever_outlined playlist_remov…" at bounding box center [355, 182] width 588 height 271
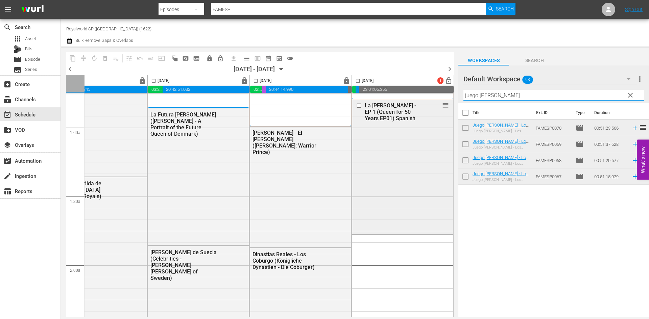
scroll to position [135, 348]
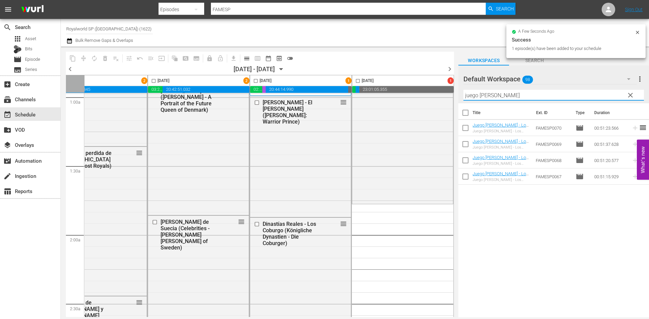
click at [448, 95] on div "content_copy compress autorenew_outlined delete_forever_outlined playlist_remov…" at bounding box center [355, 182] width 588 height 271
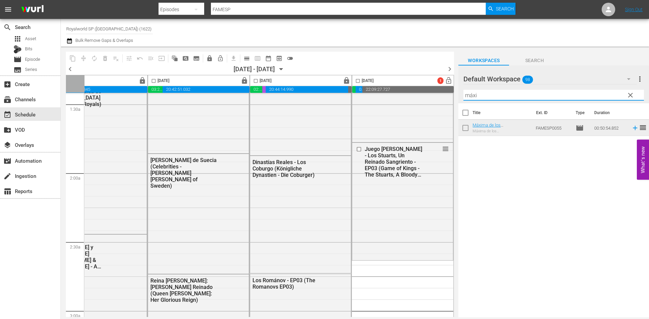
scroll to position [270, 348]
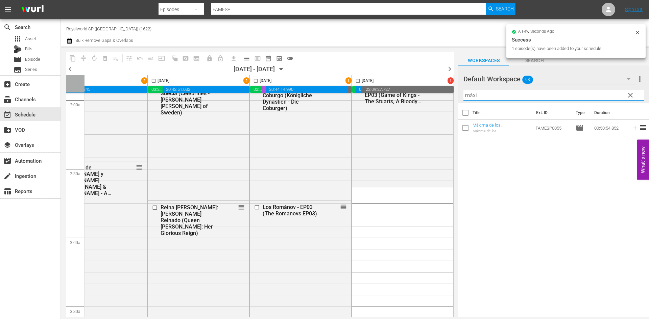
click at [504, 95] on input "máxi" at bounding box center [553, 95] width 180 height 11
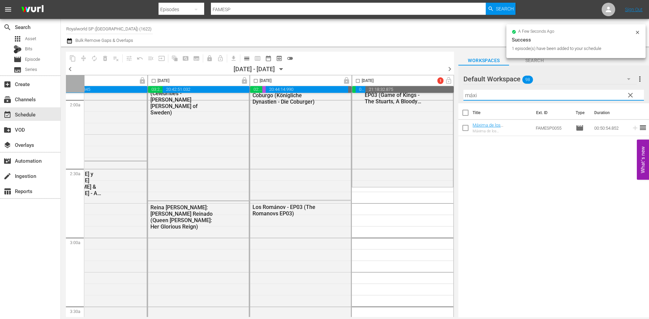
click at [504, 95] on input "máxi" at bounding box center [553, 95] width 180 height 11
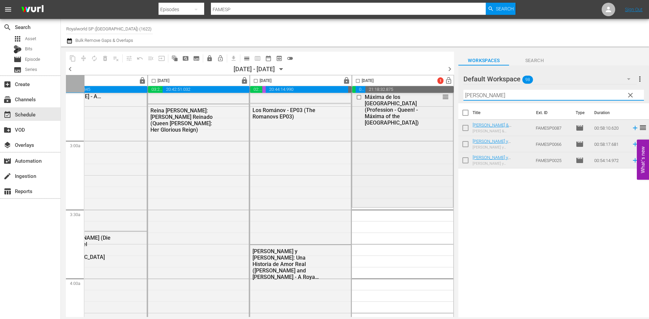
scroll to position [405, 348]
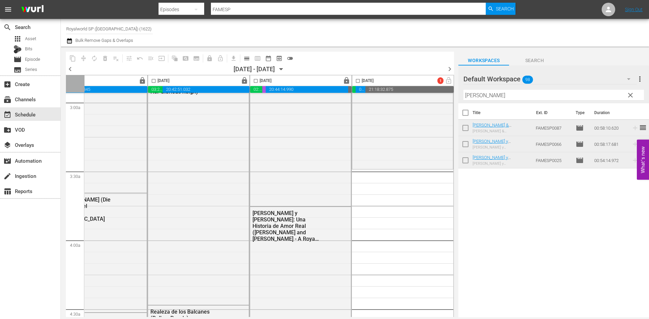
click at [482, 93] on input "william" at bounding box center [553, 95] width 180 height 11
click at [481, 93] on input "william" at bounding box center [553, 95] width 180 height 11
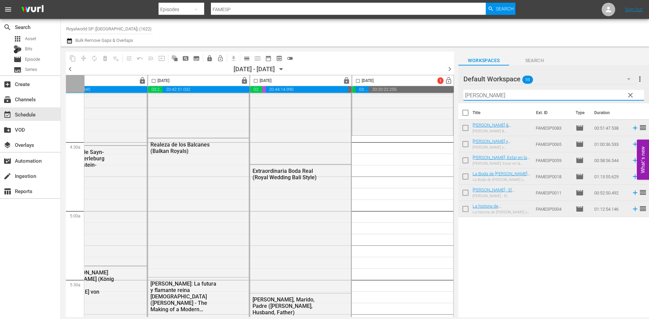
scroll to position [574, 348]
type input "harry"
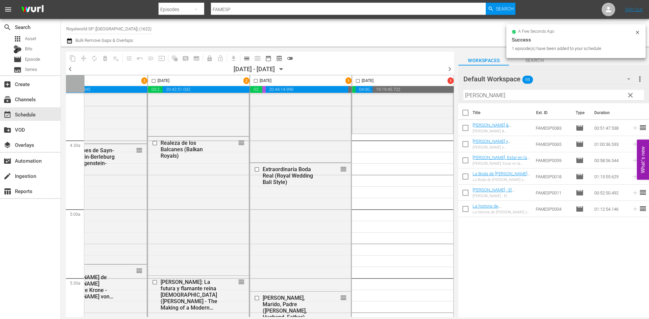
click at [529, 99] on input "harry" at bounding box center [553, 95] width 180 height 11
click at [529, 97] on input "harry" at bounding box center [553, 95] width 180 height 11
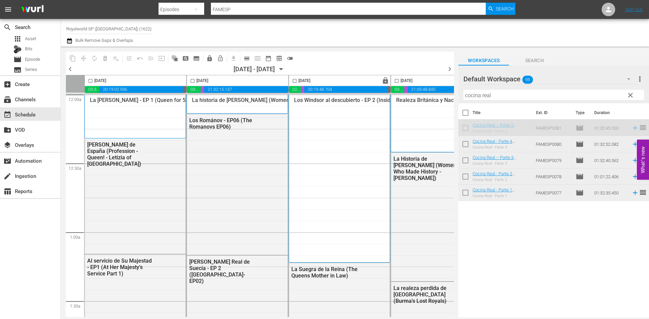
scroll to position [1723, 348]
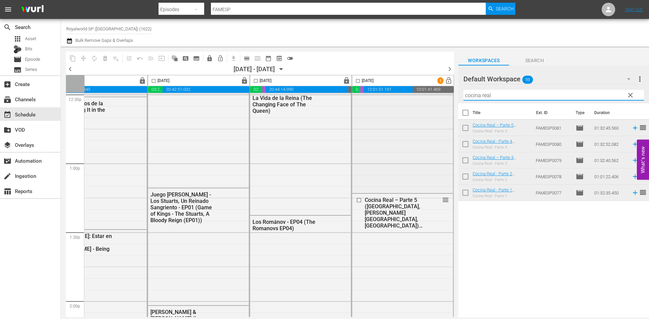
drag, startPoint x: 548, startPoint y: 98, endPoint x: 448, endPoint y: 97, distance: 100.3
click at [448, 97] on div "content_copy compress autorenew_outlined delete_forever_outlined playlist_remov…" at bounding box center [355, 182] width 588 height 271
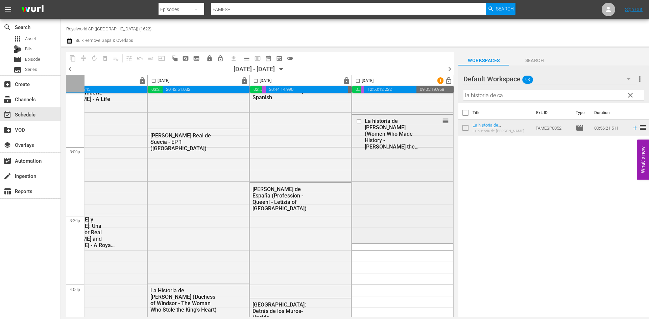
scroll to position [2027, 348]
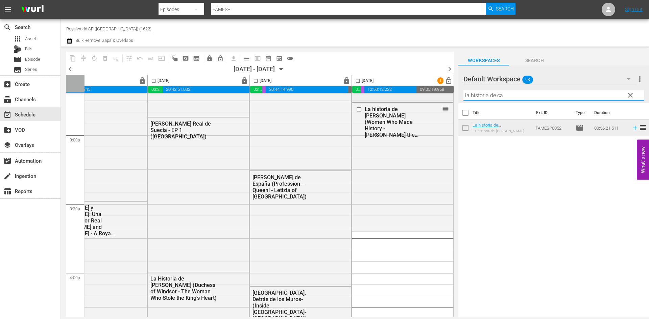
drag, startPoint x: 540, startPoint y: 95, endPoint x: 414, endPoint y: 96, distance: 126.0
click at [416, 95] on div "content_copy compress autorenew_outlined delete_forever_outlined playlist_remov…" at bounding box center [355, 182] width 588 height 271
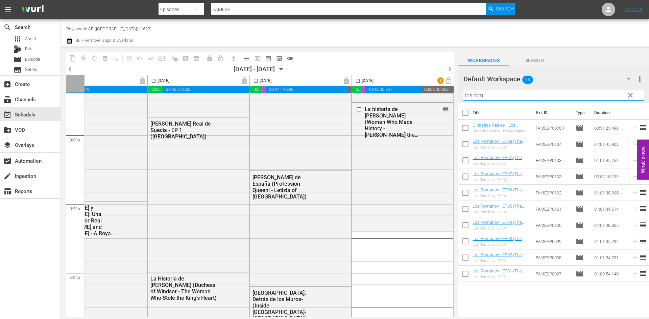
click at [430, 97] on div "content_copy compress autorenew_outlined delete_forever_outlined playlist_remov…" at bounding box center [355, 182] width 588 height 271
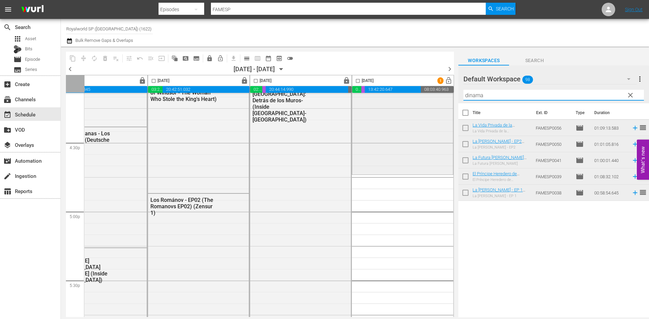
scroll to position [2230, 348]
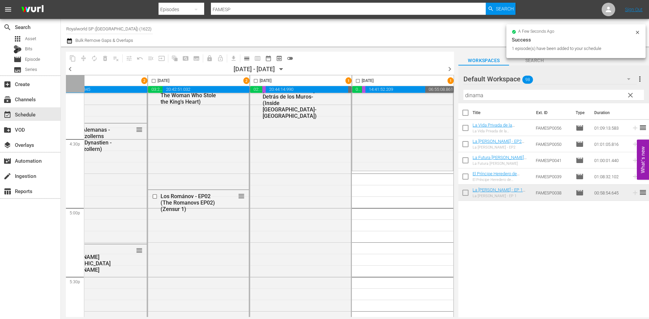
drag, startPoint x: 532, startPoint y: 95, endPoint x: 414, endPoint y: 92, distance: 117.6
click at [414, 92] on div "content_copy compress autorenew_outlined delete_forever_outlined playlist_remov…" at bounding box center [355, 182] width 588 height 271
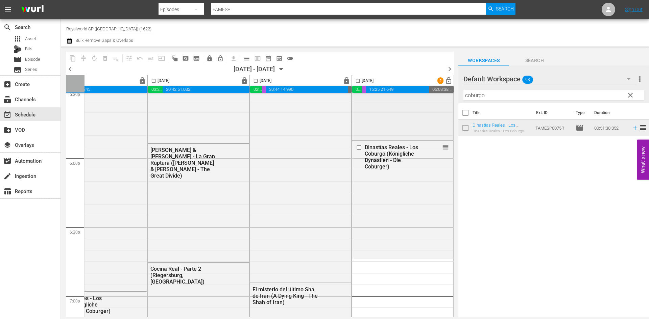
scroll to position [2466, 348]
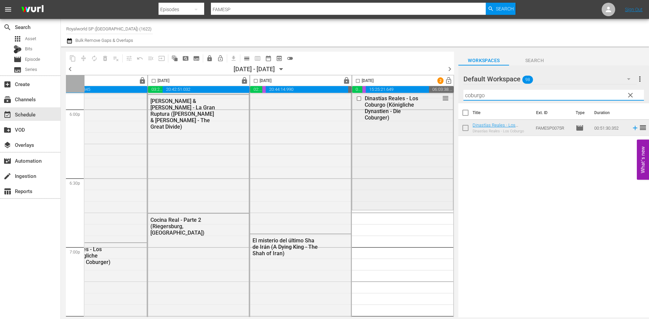
drag, startPoint x: 506, startPoint y: 93, endPoint x: 425, endPoint y: 93, distance: 80.8
click at [425, 93] on div "content_copy compress autorenew_outlined delete_forever_outlined playlist_remov…" at bounding box center [355, 182] width 588 height 271
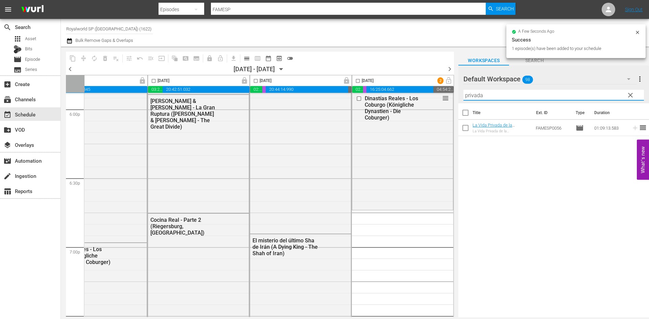
click at [397, 97] on div "content_copy compress autorenew_outlined delete_forever_outlined playlist_remov…" at bounding box center [355, 182] width 588 height 271
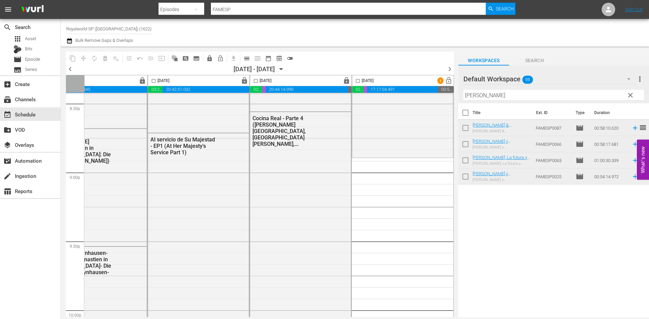
scroll to position [2838, 348]
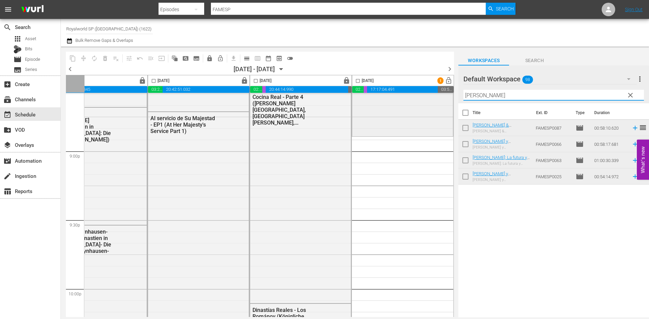
drag, startPoint x: 500, startPoint y: 98, endPoint x: 398, endPoint y: 110, distance: 102.8
click at [400, 107] on div "content_copy compress autorenew_outlined delete_forever_outlined playlist_remov…" at bounding box center [355, 182] width 588 height 271
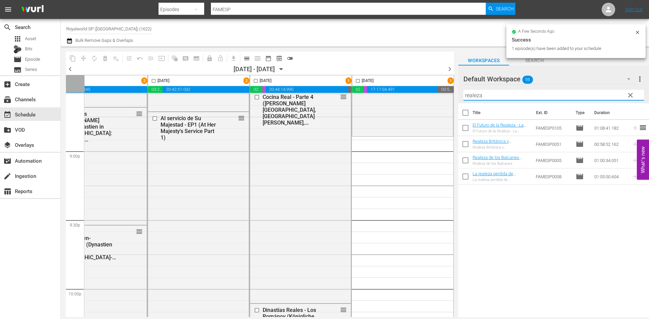
click at [403, 93] on div "content_copy compress autorenew_outlined delete_forever_outlined playlist_remov…" at bounding box center [355, 182] width 588 height 271
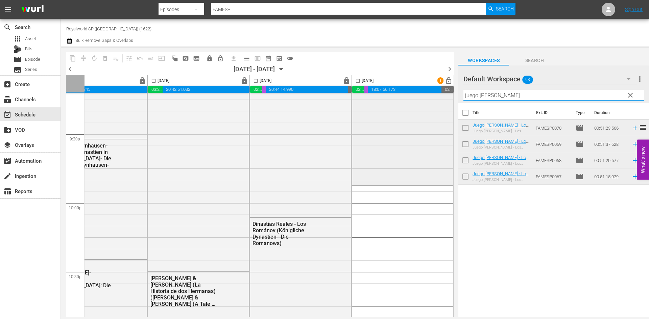
scroll to position [2973, 348]
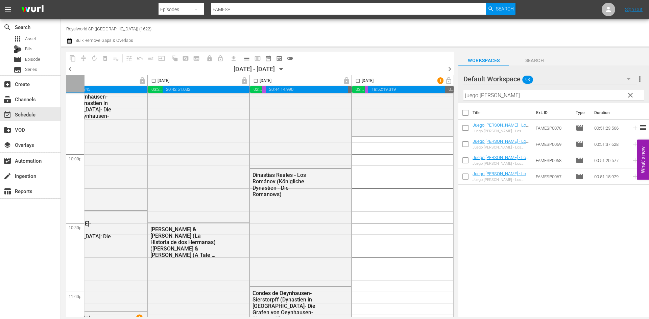
click at [515, 238] on div "Title Ext. ID Type Duration Juego de Reyes - Los Stuarts, Un Reinado Sangriento…" at bounding box center [553, 210] width 191 height 215
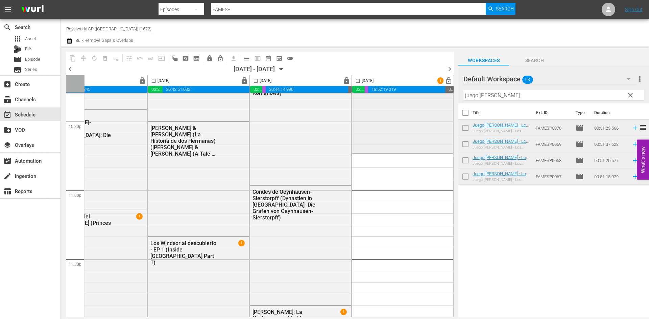
scroll to position [3088, 348]
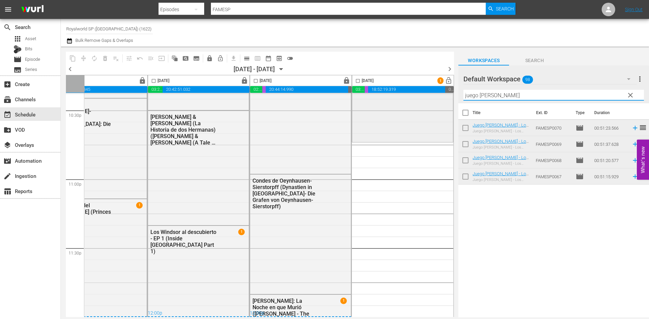
drag, startPoint x: 517, startPoint y: 96, endPoint x: 416, endPoint y: 93, distance: 100.7
click at [416, 93] on div "content_copy compress autorenew_outlined delete_forever_outlined playlist_remov…" at bounding box center [355, 182] width 588 height 271
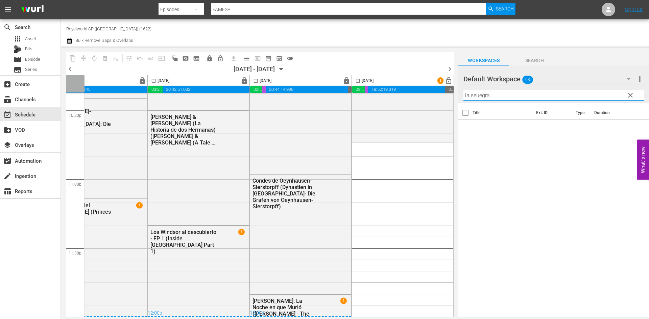
click at [475, 94] on input "la seuegra" at bounding box center [553, 95] width 180 height 11
click at [477, 96] on input "la seuegra" at bounding box center [553, 95] width 180 height 11
click at [488, 96] on input "la seuegra" at bounding box center [553, 95] width 180 height 11
click at [513, 172] on div "Title Ext. ID Type Duration" at bounding box center [553, 210] width 191 height 215
click at [508, 92] on input "la seuegra" at bounding box center [553, 95] width 180 height 11
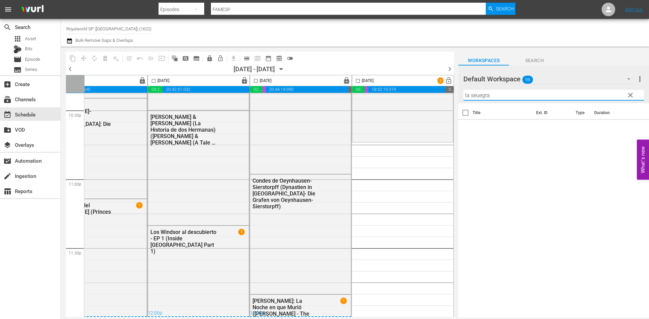
click at [476, 96] on input "la seuegra" at bounding box center [553, 95] width 180 height 11
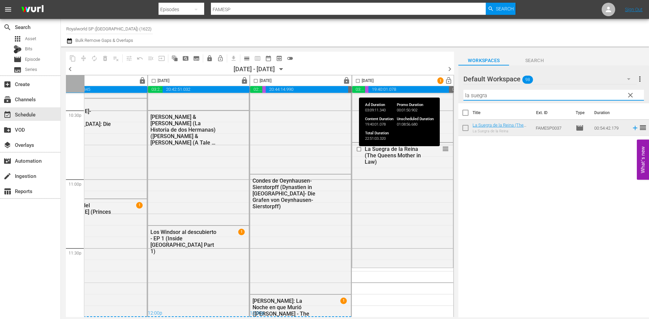
drag, startPoint x: 507, startPoint y: 95, endPoint x: 424, endPoint y: 92, distance: 83.2
click at [424, 92] on div "content_copy compress autorenew_outlined delete_forever_outlined playlist_remov…" at bounding box center [355, 182] width 588 height 271
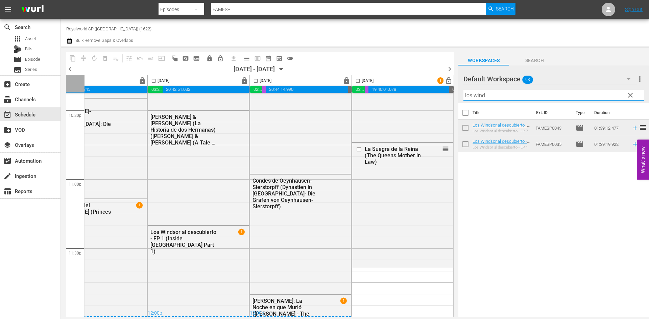
type input "los wind"
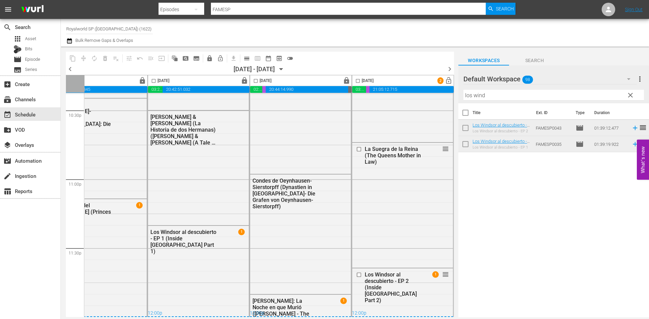
click at [354, 80] on input "checkbox" at bounding box center [358, 82] width 8 height 8
click at [82, 57] on span "compress" at bounding box center [83, 58] width 7 height 7
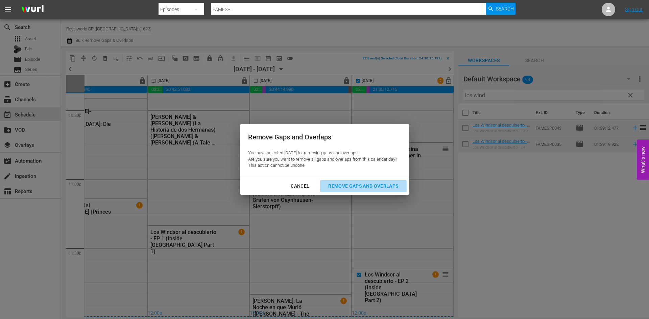
click at [354, 183] on div "Remove Gaps and Overlaps" at bounding box center [363, 186] width 81 height 8
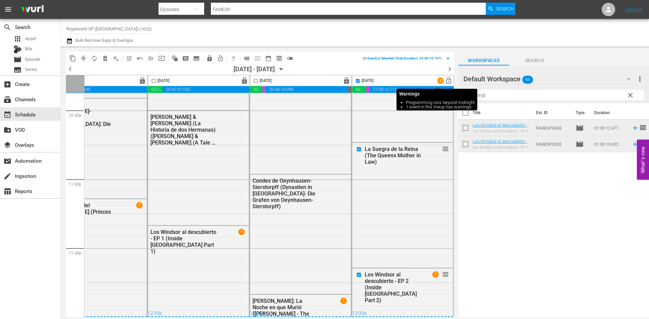
checkbox input "false"
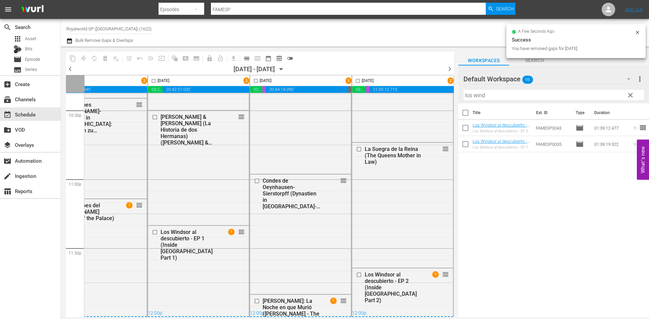
click at [447, 79] on span "2" at bounding box center [450, 81] width 6 height 4
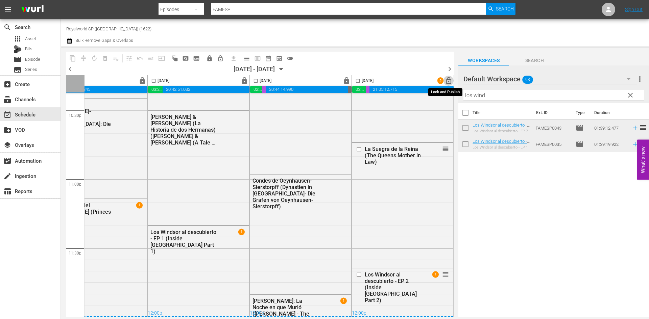
click at [445, 81] on span "lock_open" at bounding box center [449, 81] width 8 height 8
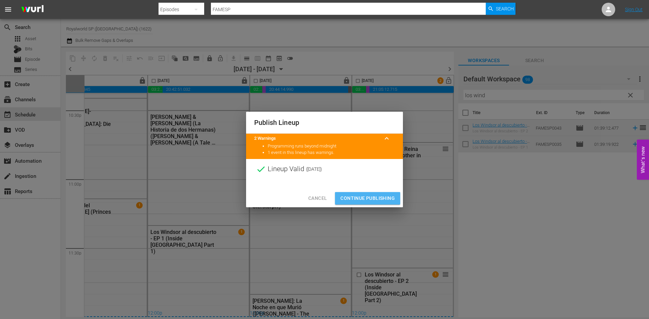
click at [385, 196] on span "Continue Publishing" at bounding box center [367, 198] width 54 height 8
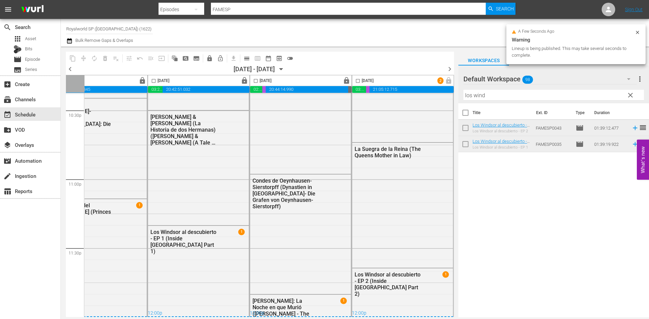
click at [448, 68] on span "chevron_right" at bounding box center [449, 69] width 8 height 8
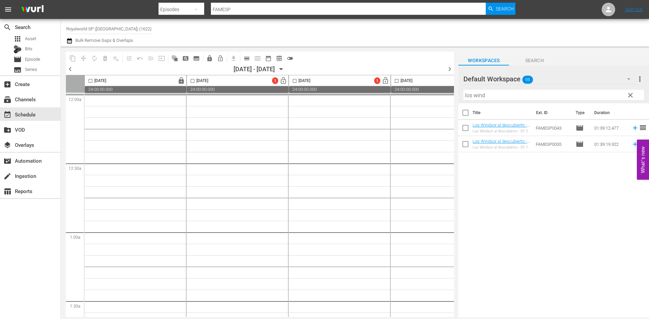
scroll to position [3088, 348]
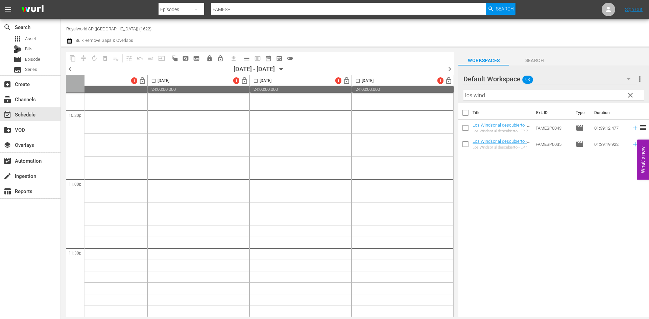
click at [70, 68] on span "chevron_left" at bounding box center [70, 69] width 8 height 8
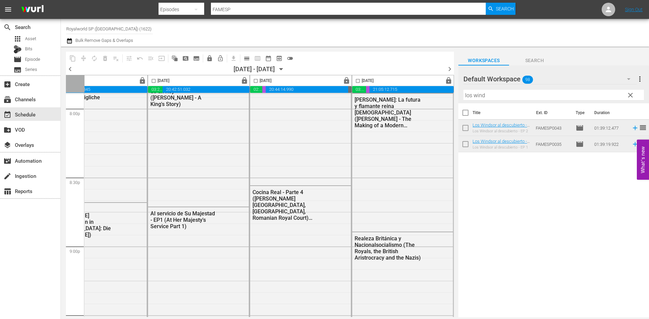
scroll to position [2683, 348]
